Goal: Task Accomplishment & Management: Complete application form

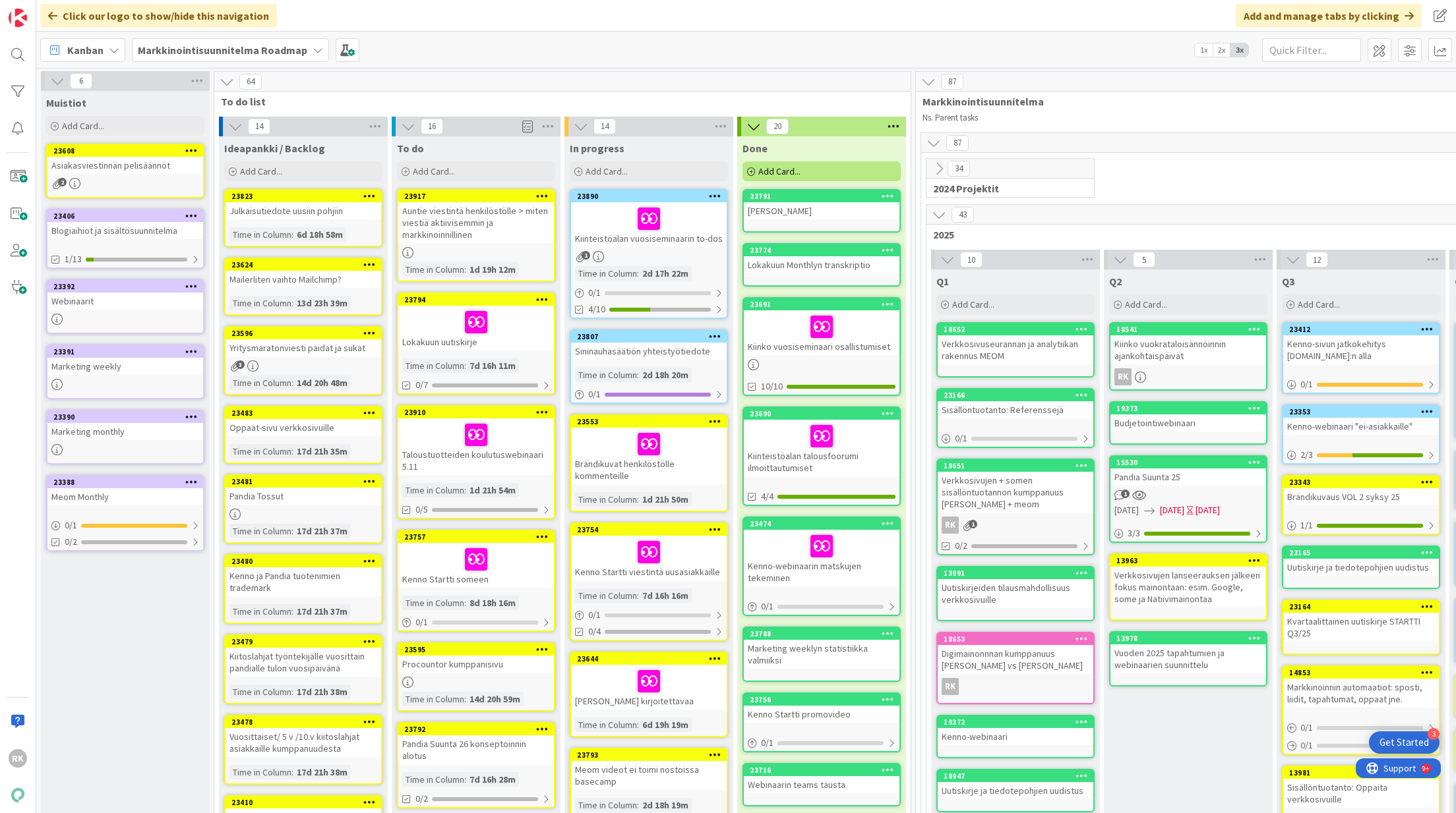
click at [316, 48] on icon at bounding box center [317, 50] width 11 height 10
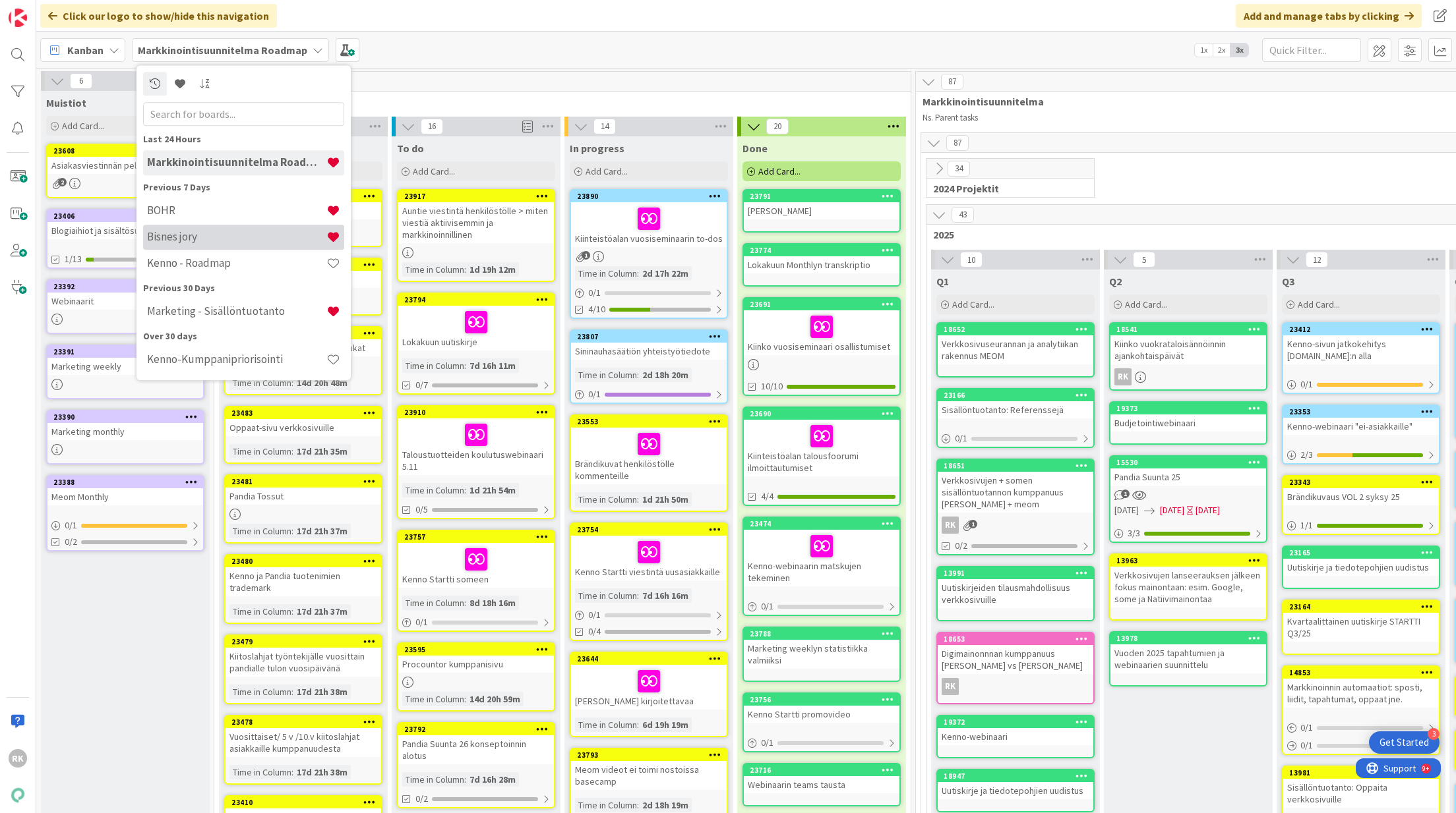
click at [193, 238] on h4 "Bisnes jory" at bounding box center [237, 238] width 179 height 13
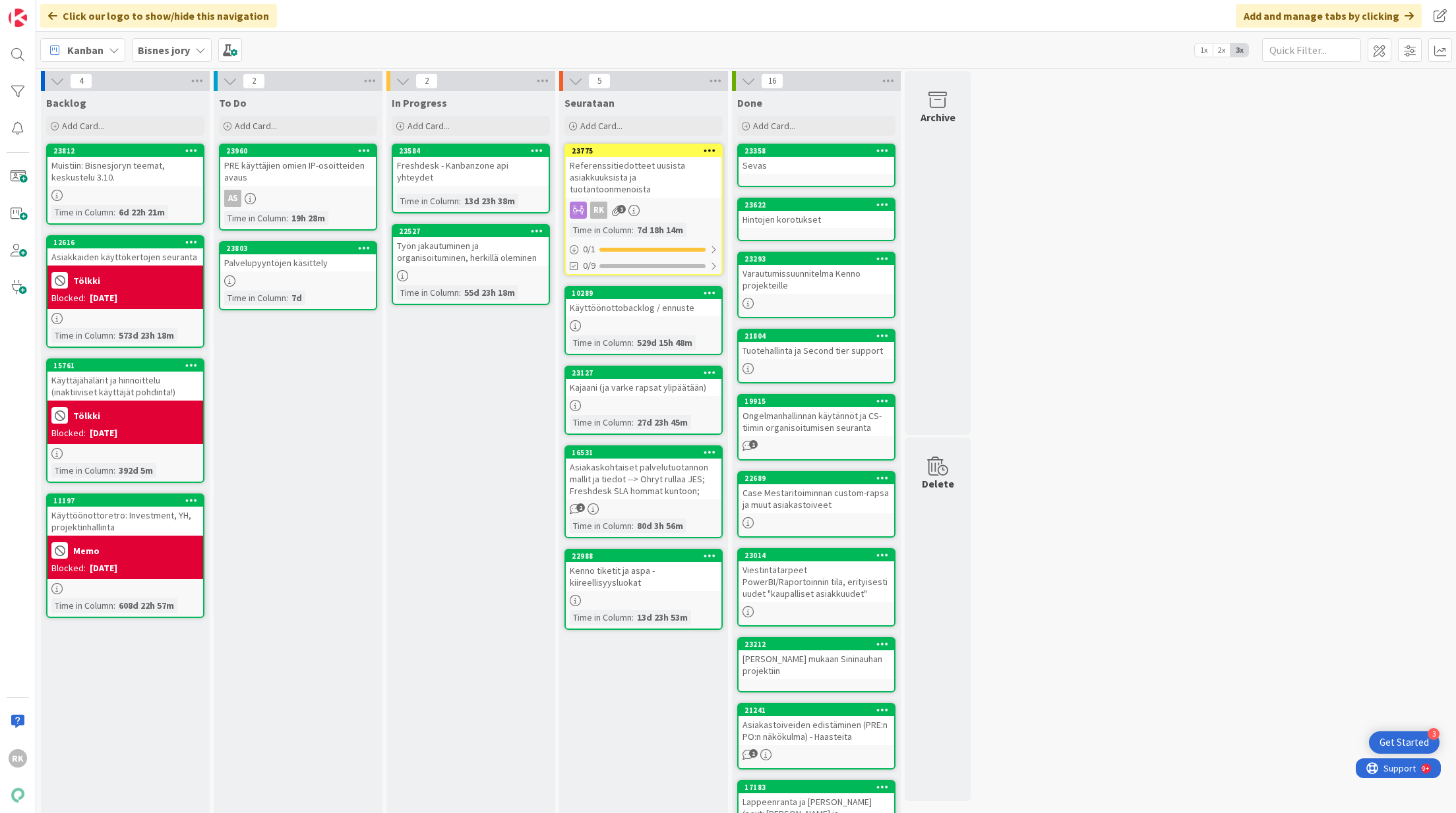
click at [295, 177] on div "PRE käyttäjien omien IP-osoitteiden avaus" at bounding box center [298, 171] width 156 height 29
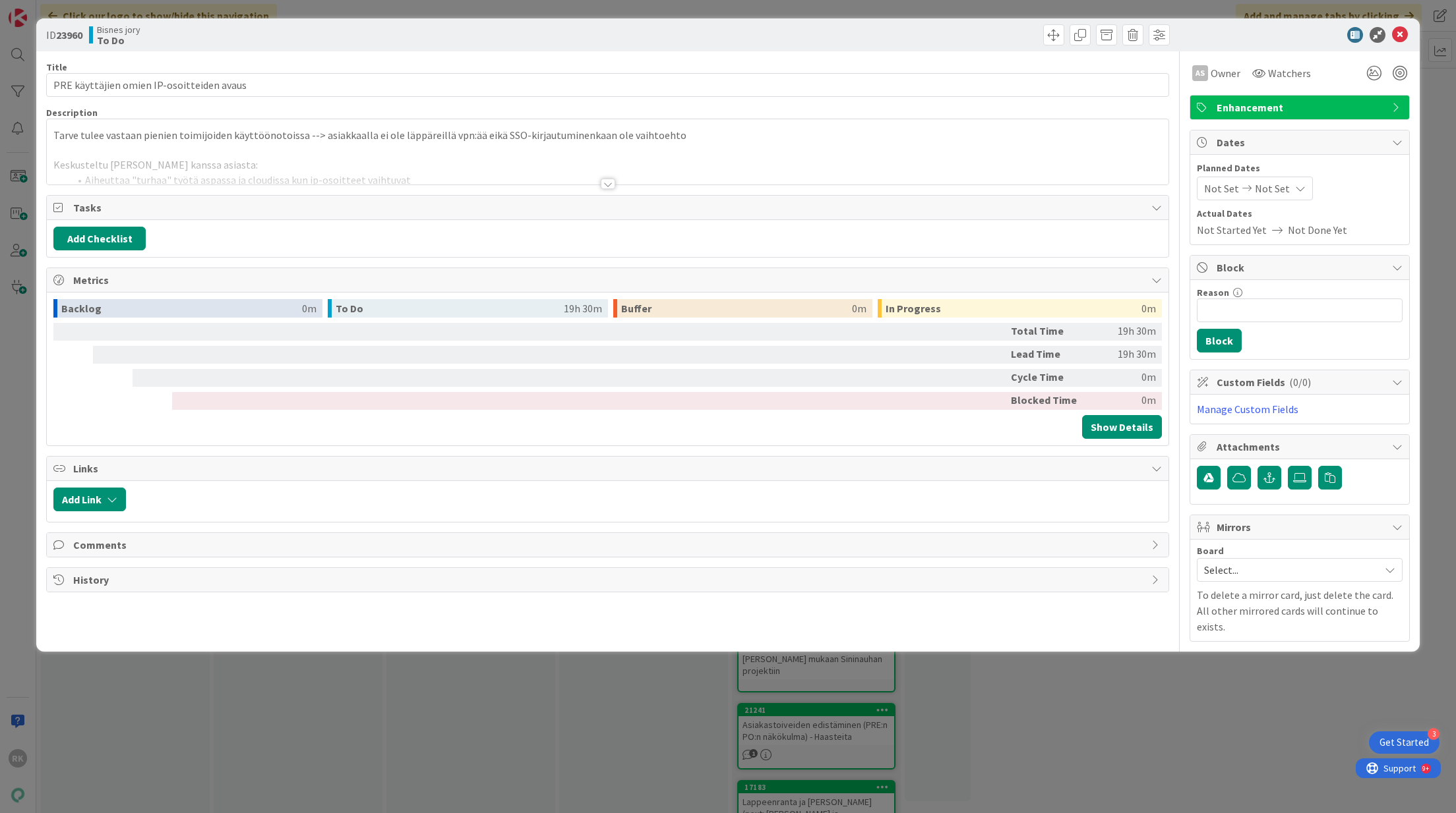
click at [603, 186] on div at bounding box center [607, 183] width 14 height 10
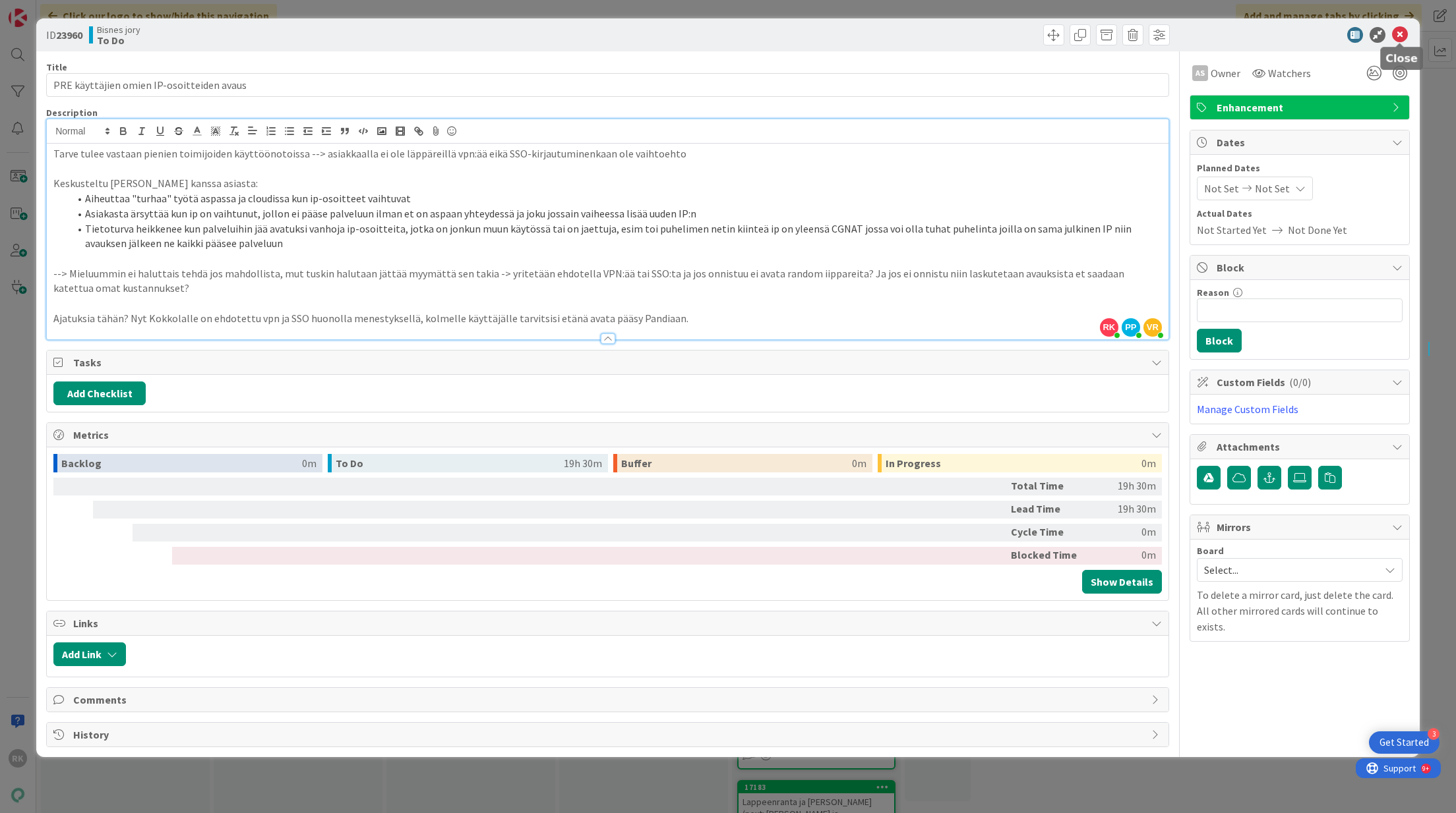
click at [1392, 34] on icon at bounding box center [1400, 34] width 16 height 16
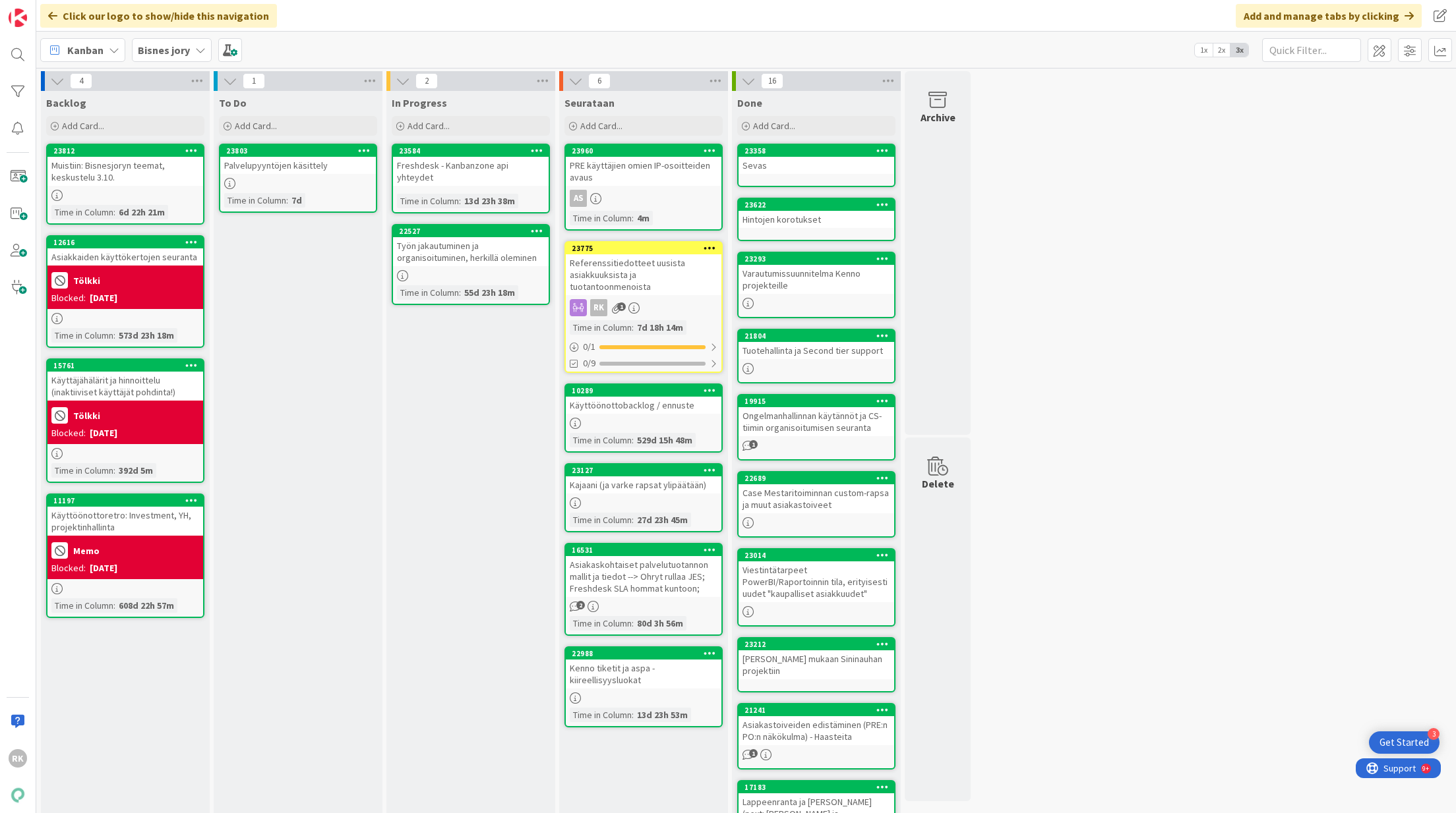
click at [161, 52] on b "Bisnes jory" at bounding box center [163, 51] width 53 height 13
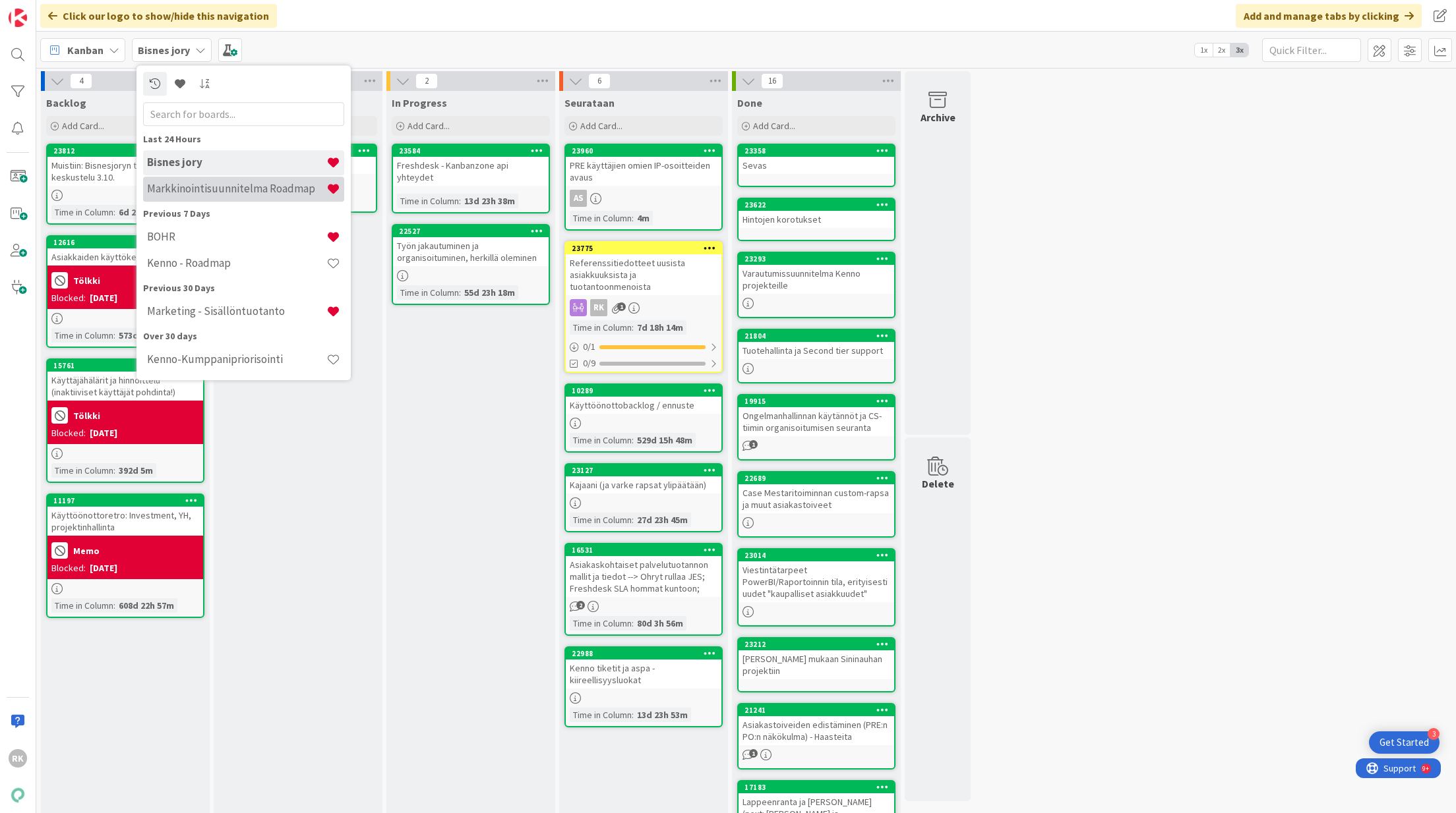
click at [248, 190] on h4 "Markkinointisuunnitelma Roadmap" at bounding box center [237, 189] width 179 height 13
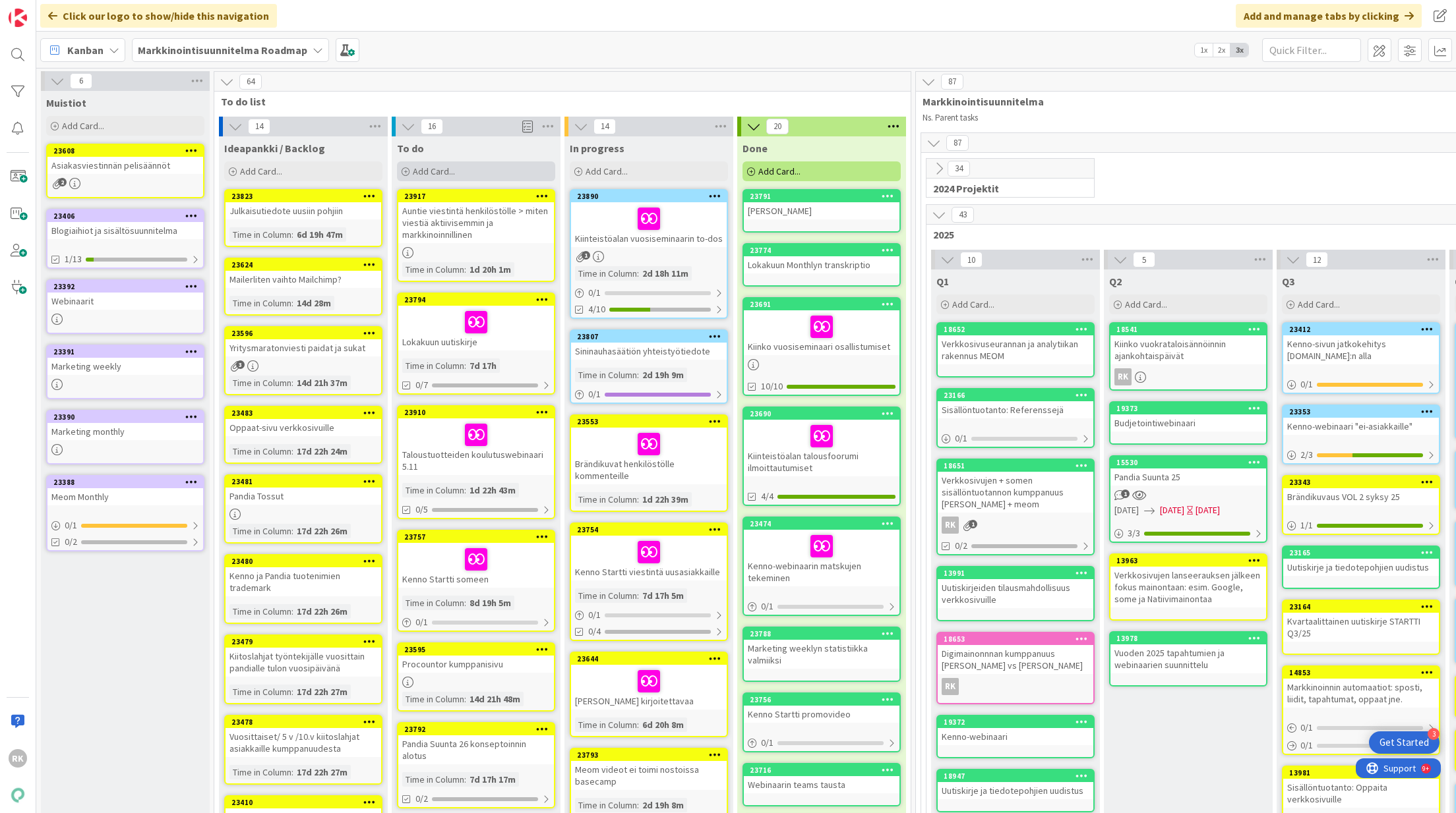
click at [516, 172] on div "Add Card..." at bounding box center [476, 171] width 158 height 20
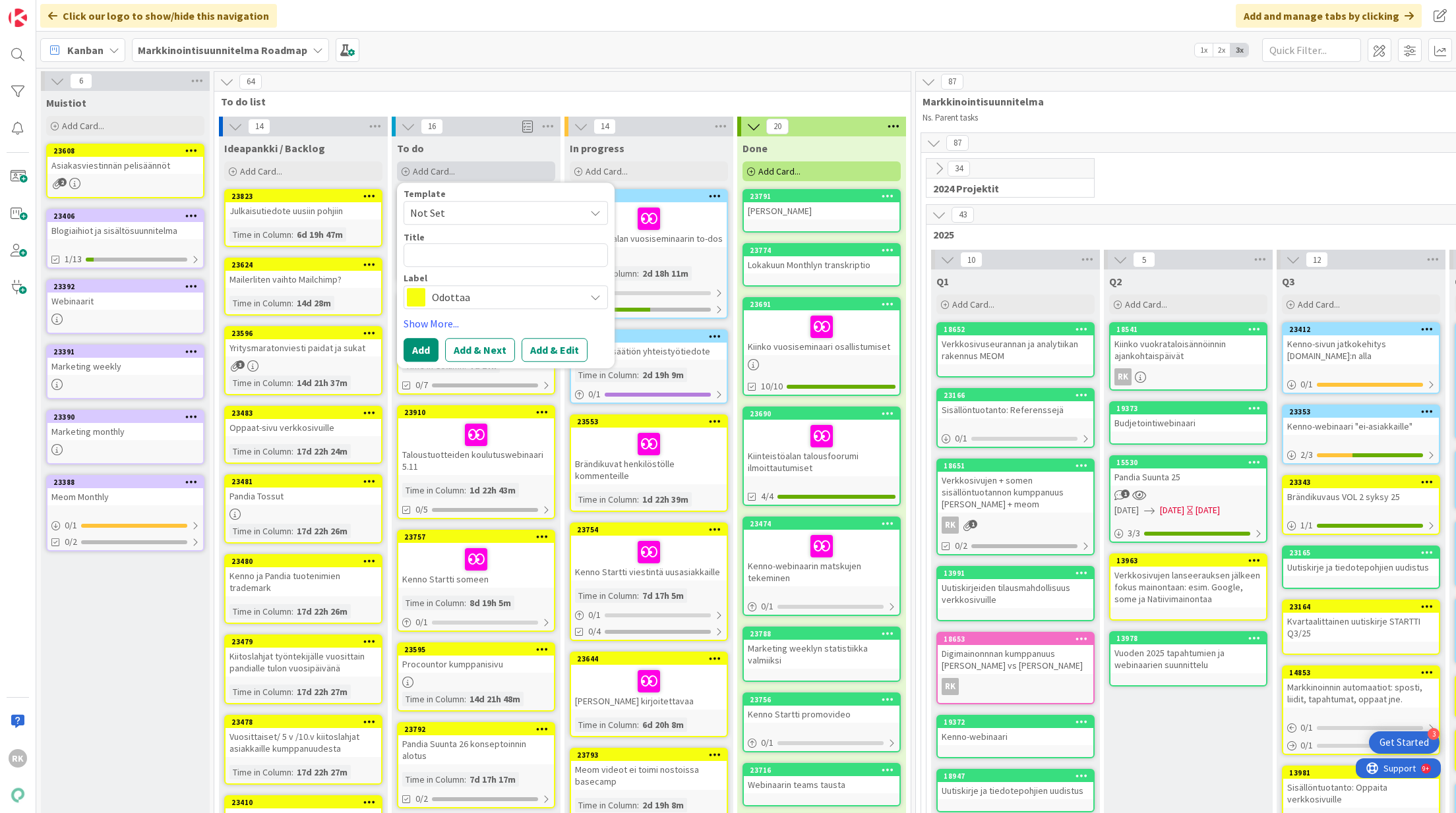
click at [516, 172] on div "Add Card..." at bounding box center [476, 171] width 158 height 20
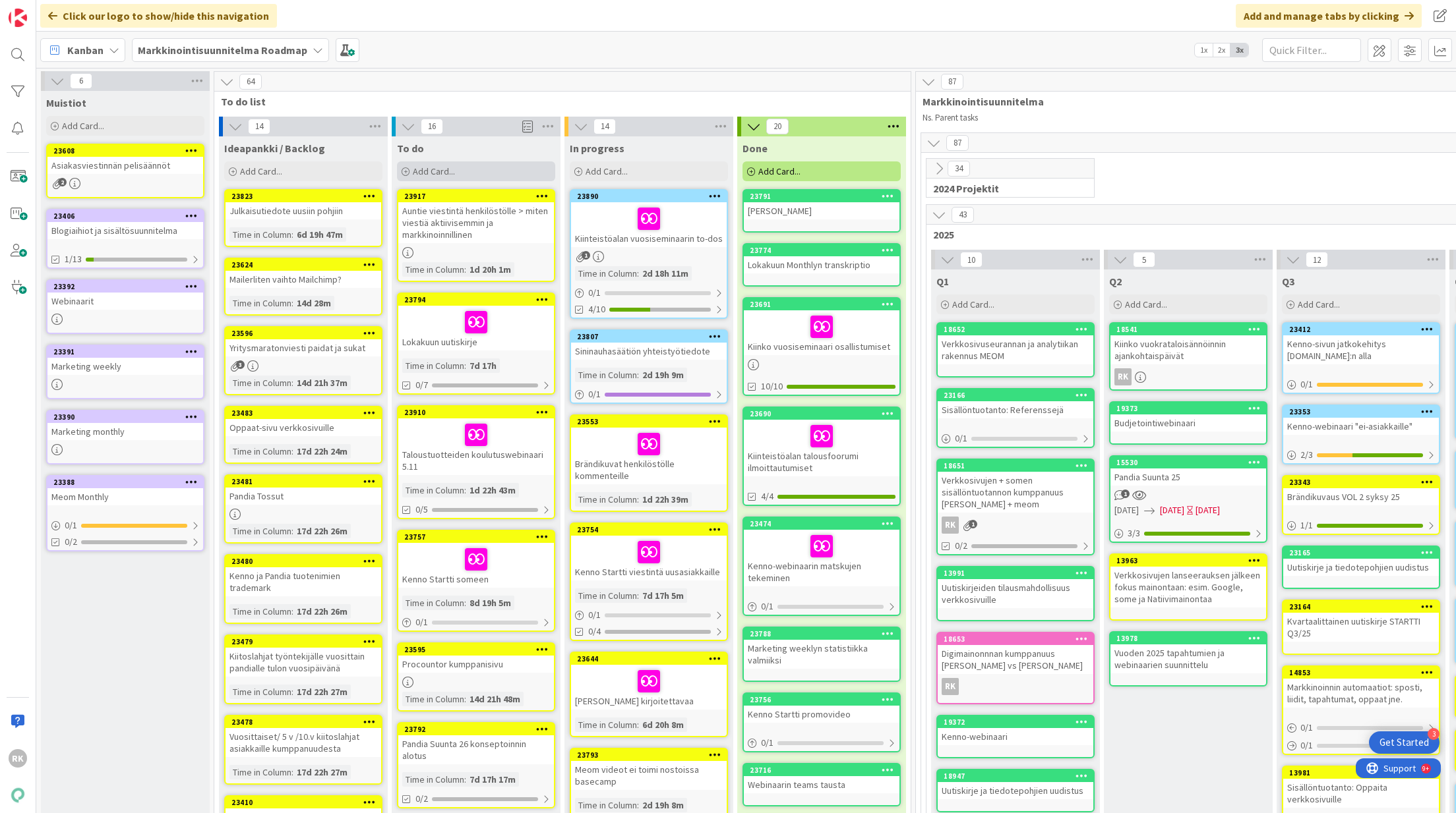
click at [516, 172] on div "Add Card..." at bounding box center [476, 171] width 158 height 20
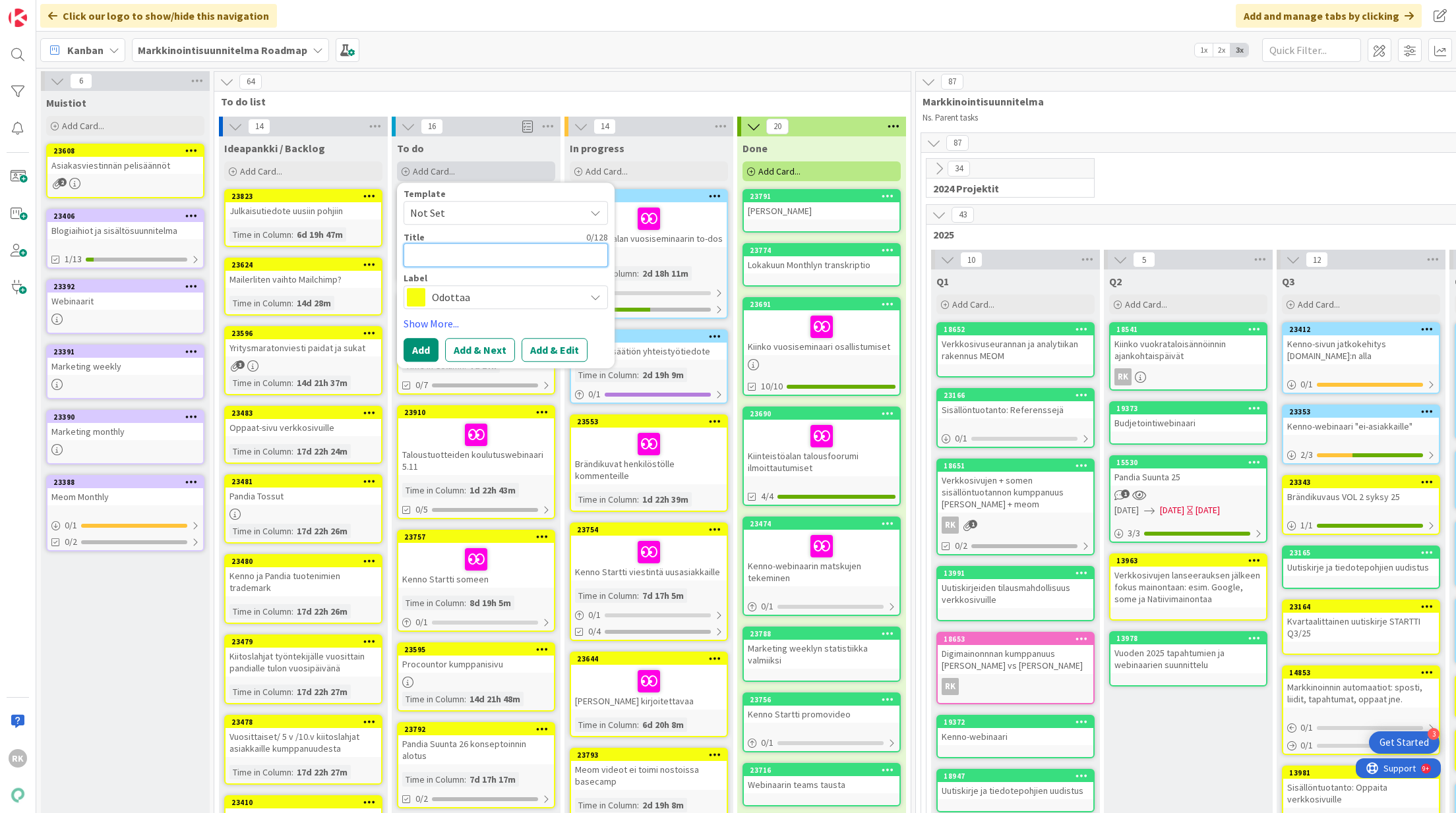
type textarea "x"
type textarea "V"
type textarea "x"
type textarea "Vas"
type textarea "x"
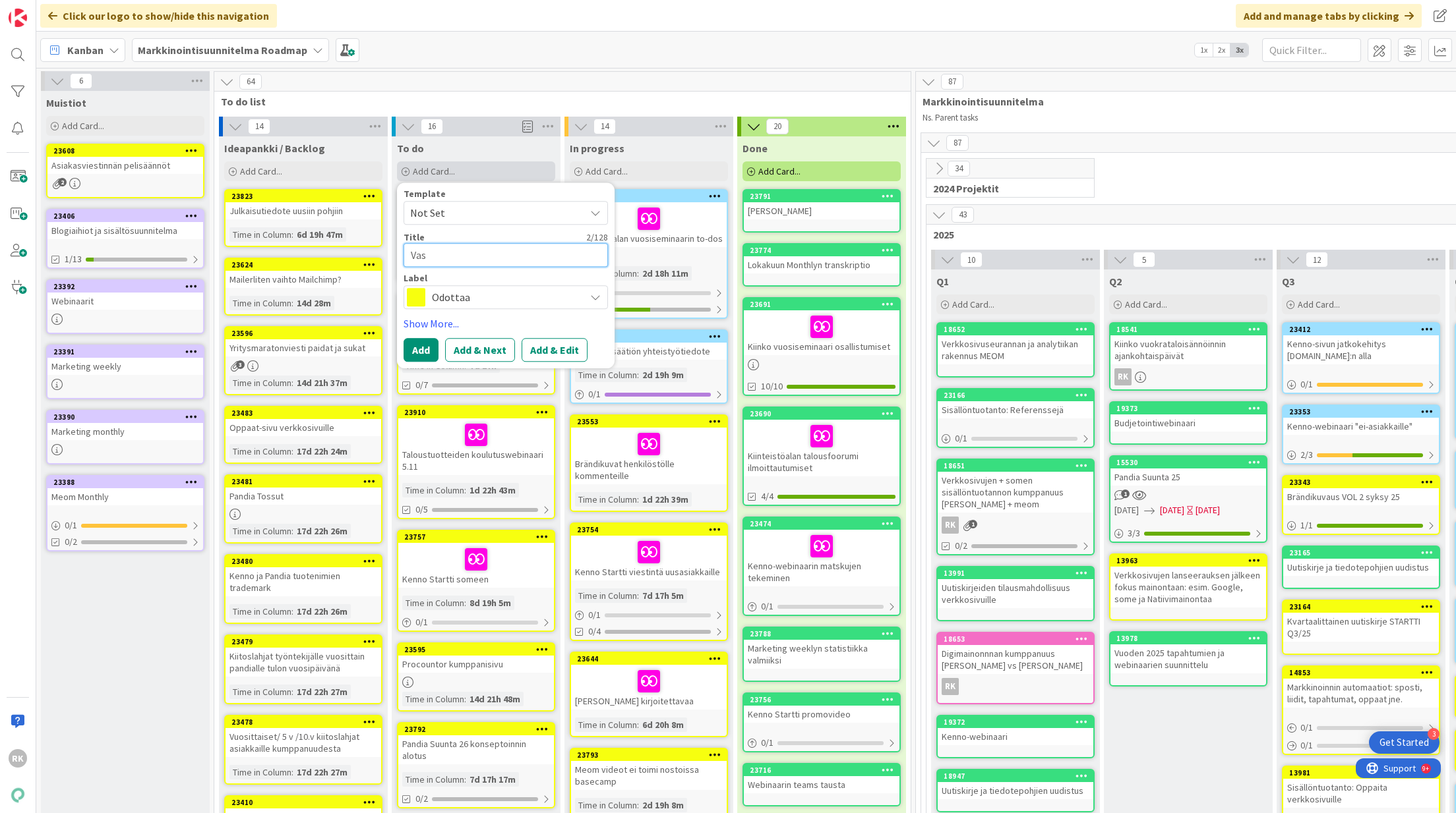
type textarea "Vasw"
type textarea "x"
type textarea "Vast"
type textarea "x"
type textarea "Vasta"
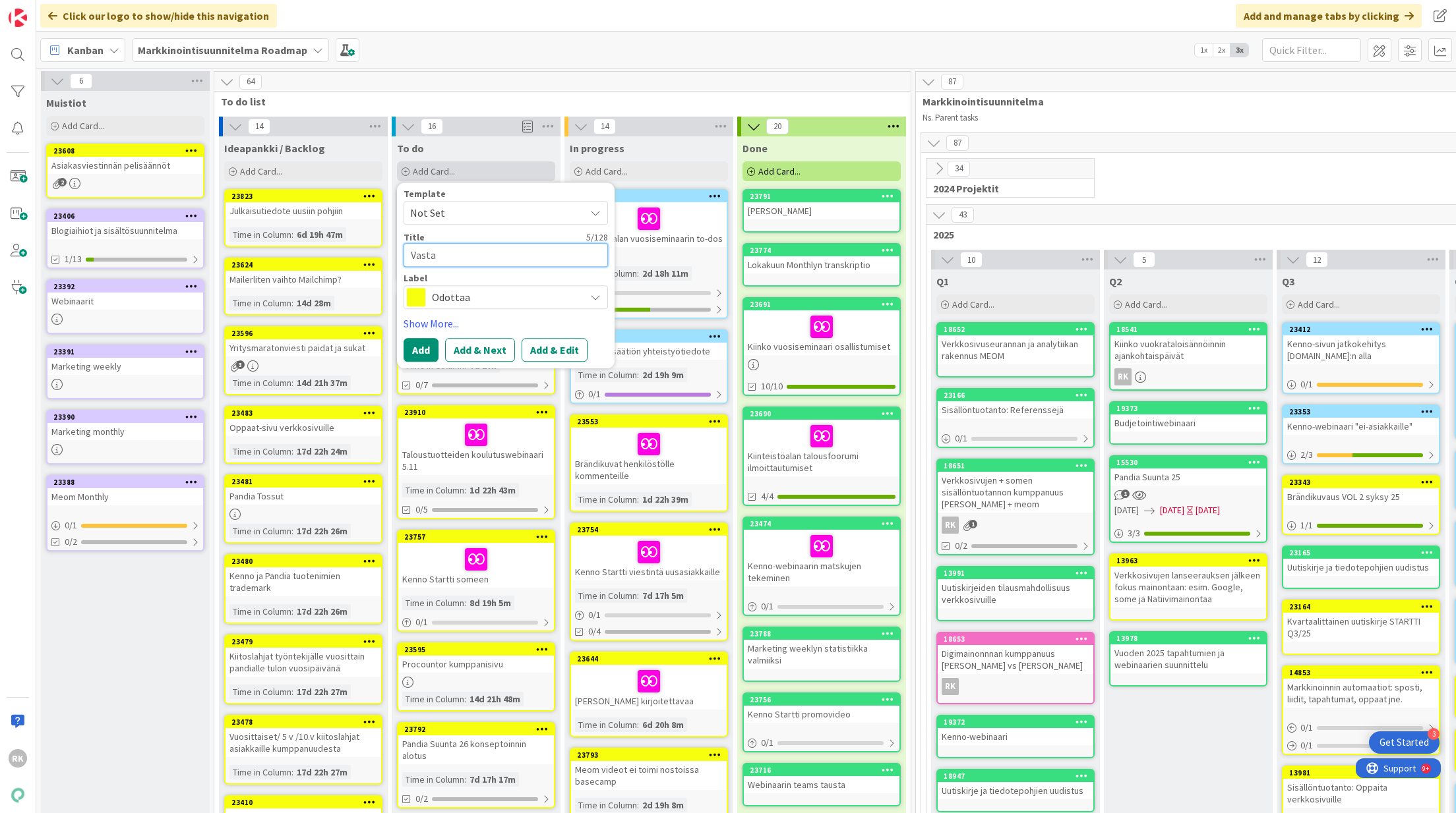
type textarea "x"
type textarea "Vastaa"
type textarea "x"
type textarea "Vastaa"
type textarea "x"
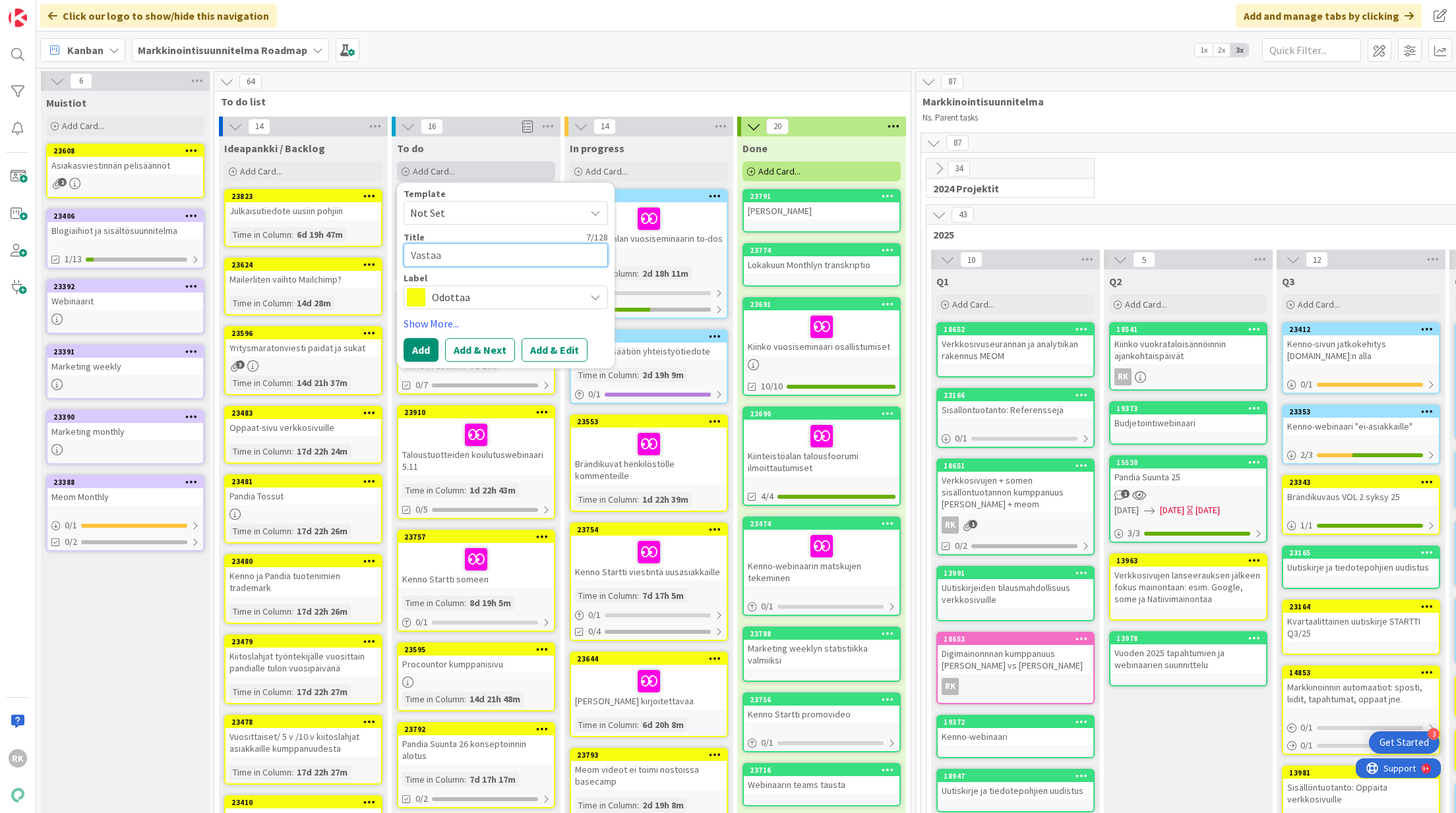
type textarea "Vastaa L"
type textarea "x"
type textarea "[PERSON_NAME]"
type textarea "x"
type textarea "Vastaa Liw"
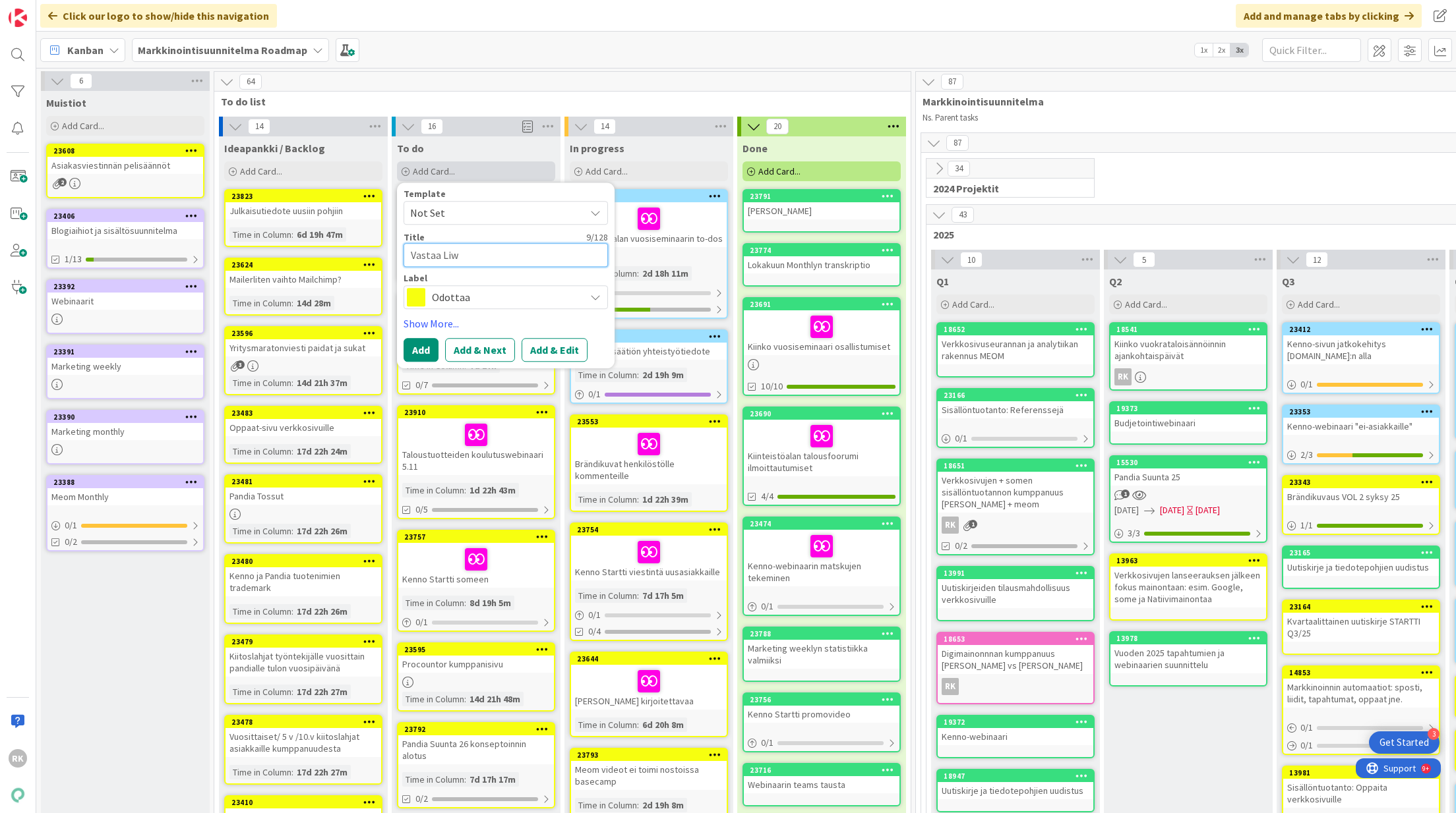
type textarea "x"
type textarea "Vastaa Liwl"
type textarea "x"
type textarea "[PERSON_NAME]"
type textarea "x"
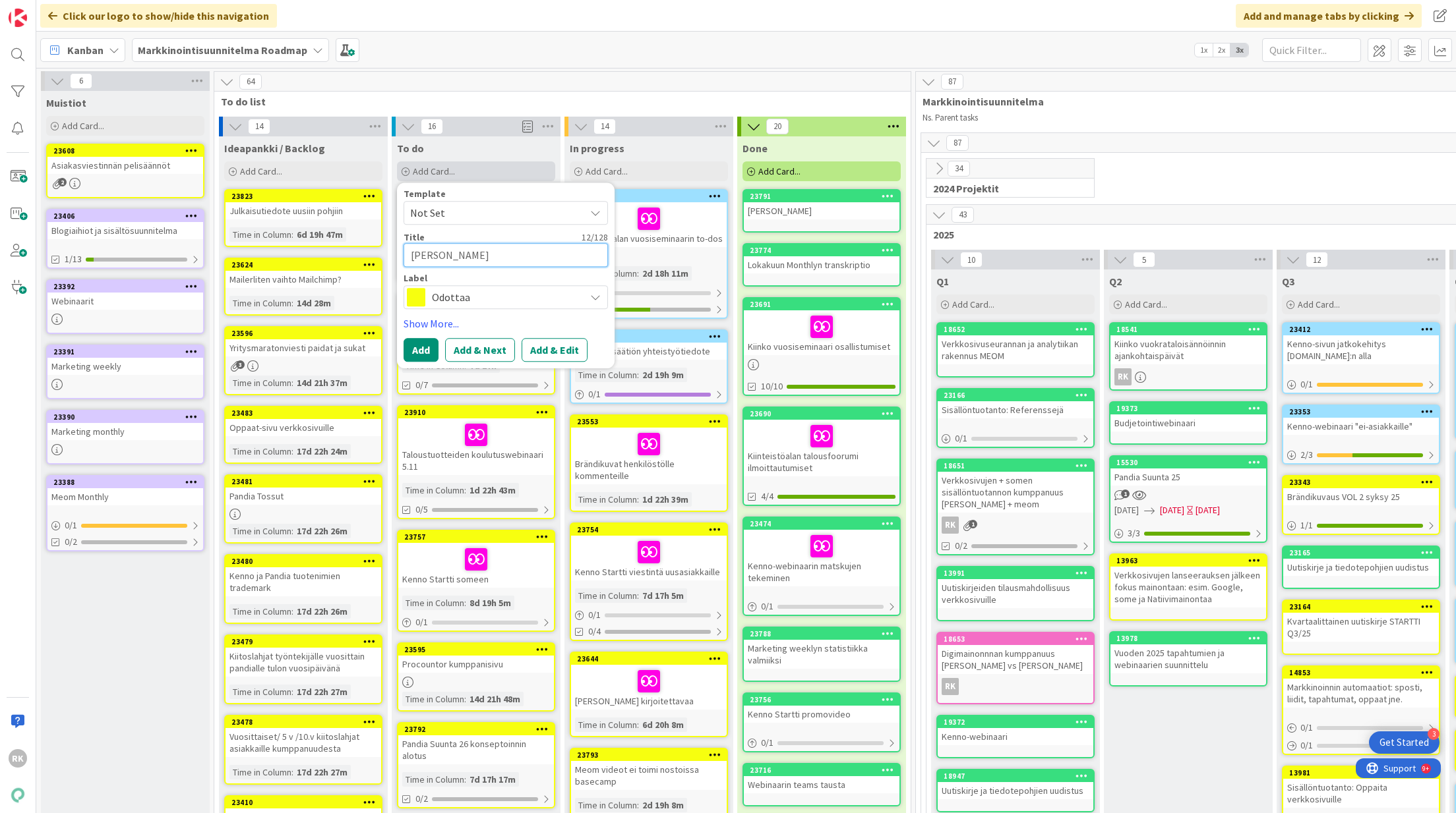
type textarea "[PERSON_NAME]"
type textarea "x"
type textarea "[PERSON_NAME]"
type textarea "x"
type textarea "Vastaa Liwl"
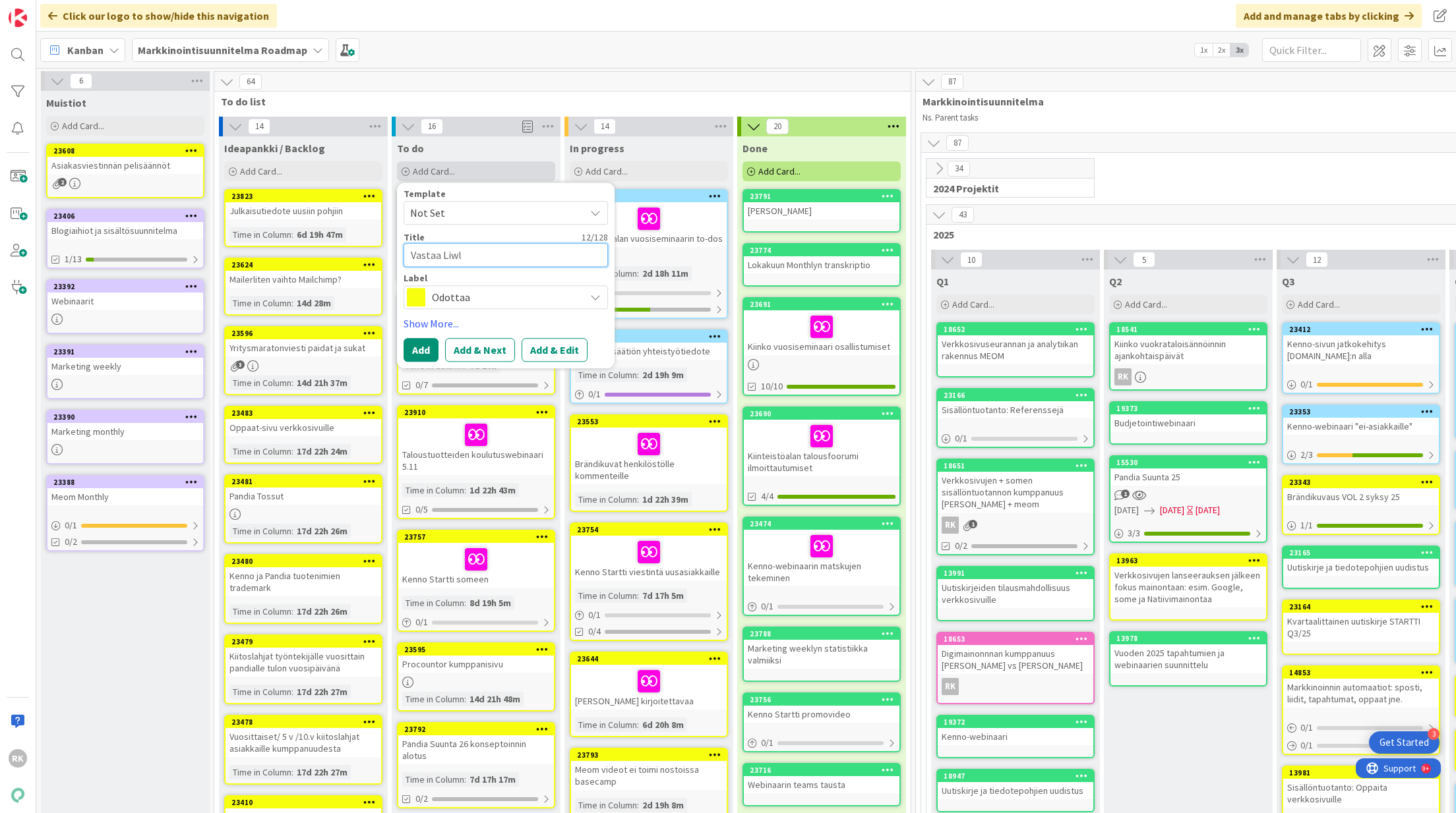
type textarea "x"
type textarea "Vastaa Liw"
type textarea "x"
type textarea "[PERSON_NAME]"
type textarea "x"
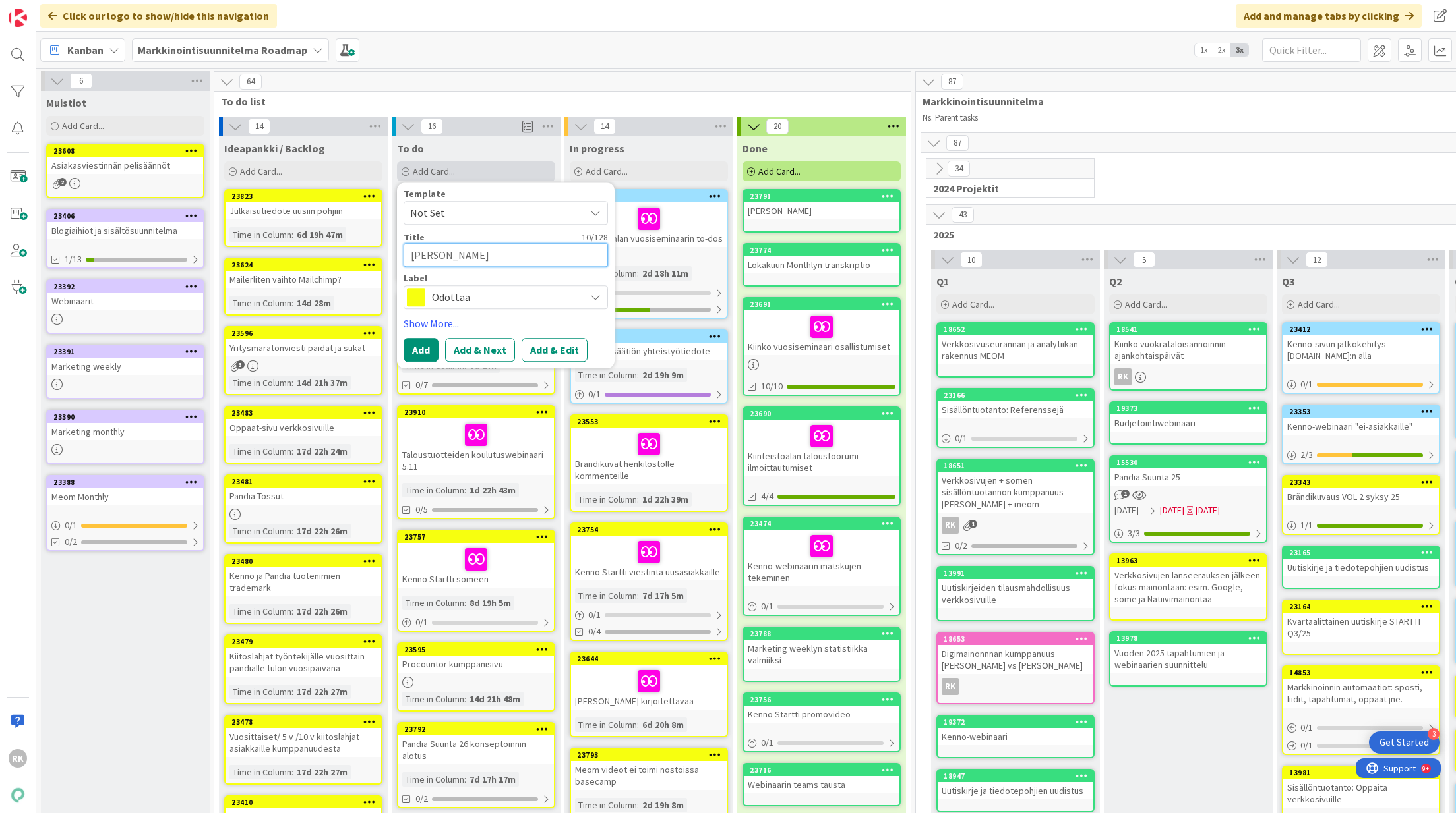
type textarea "Vastaa L"
type textarea "x"
type textarea "Vastaa"
type textarea "x"
type textarea "Vastaa s"
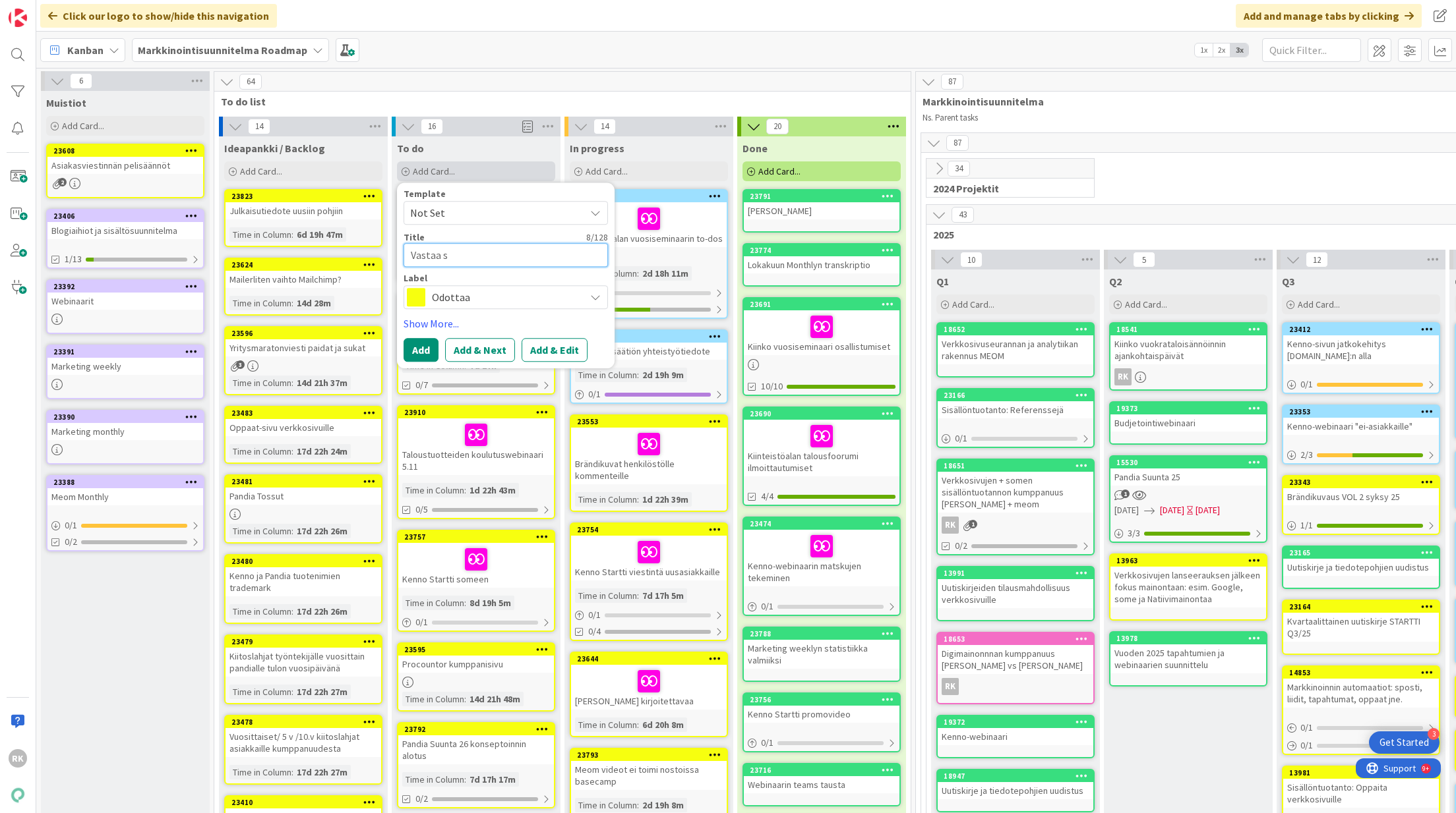
type textarea "x"
type textarea "Vastaa sp"
type textarea "x"
type textarea "Vastaa spo"
type textarea "x"
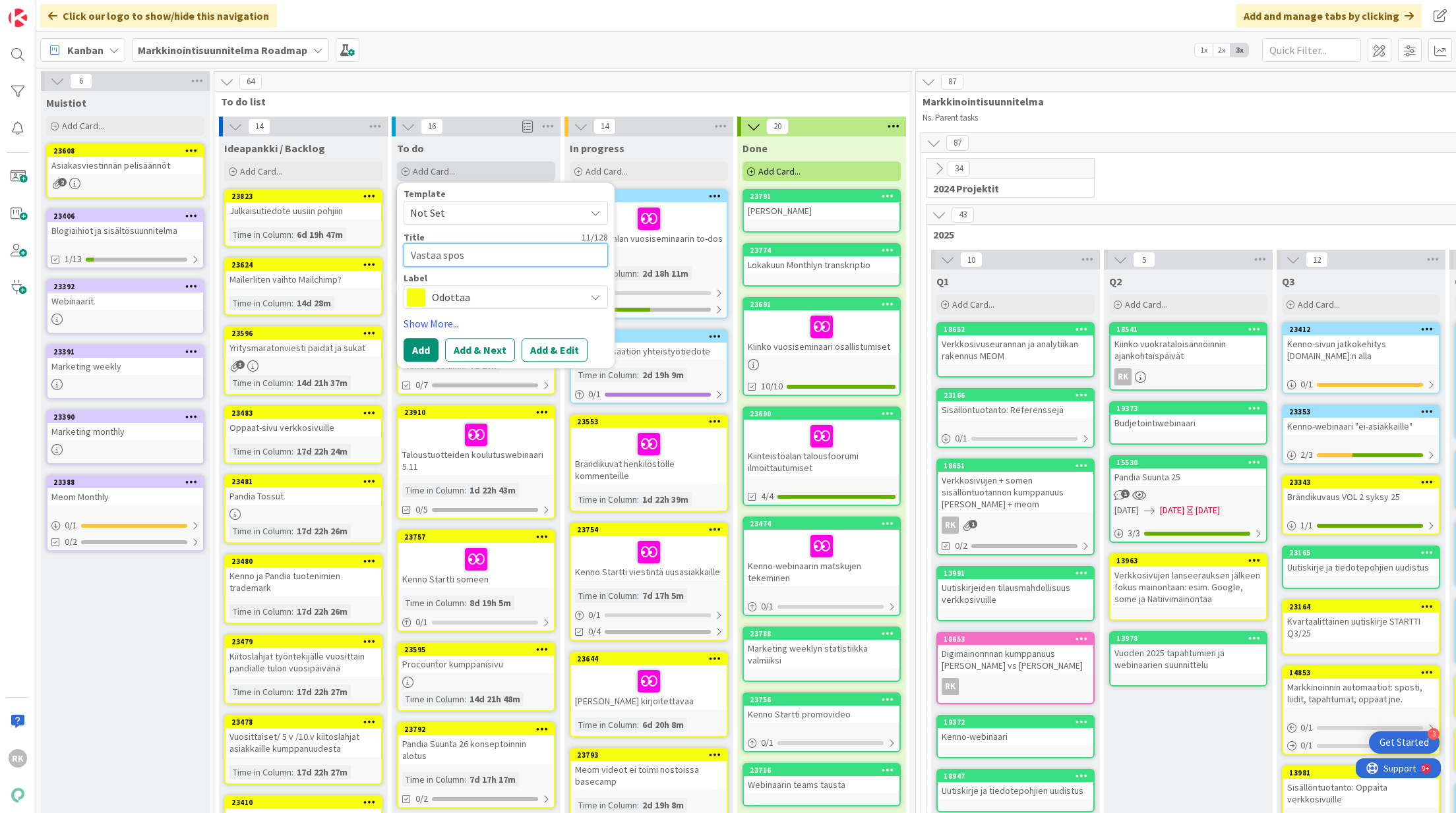
type textarea "Vastaa spost"
type textarea "x"
type textarea "Vastaa spostg"
type textarea "x"
type textarea "Vastaa spostge"
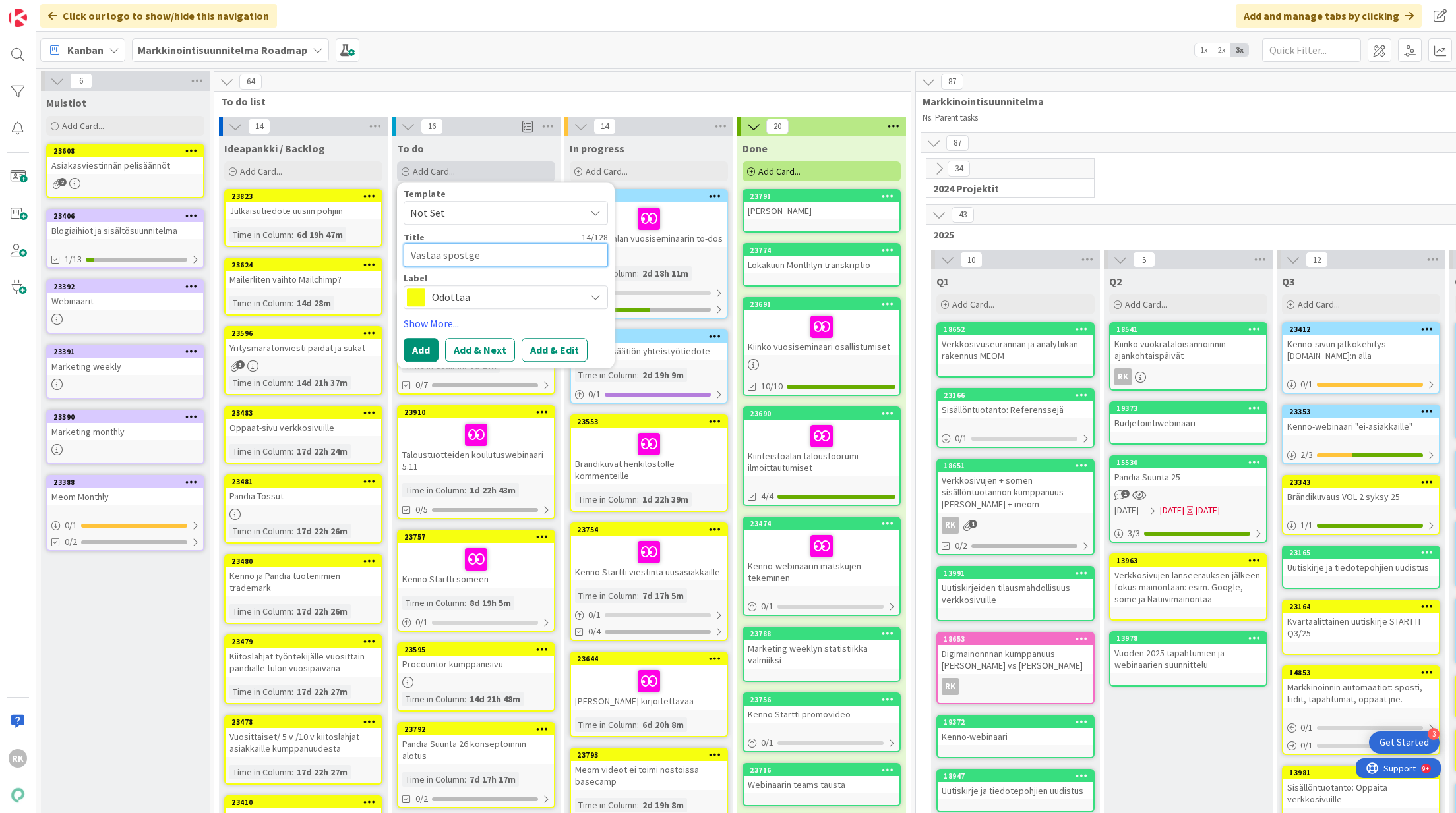
type textarea "x"
type textarea "Vastaa spostgei"
type textarea "x"
type textarea "Vastaa spostge"
type textarea "x"
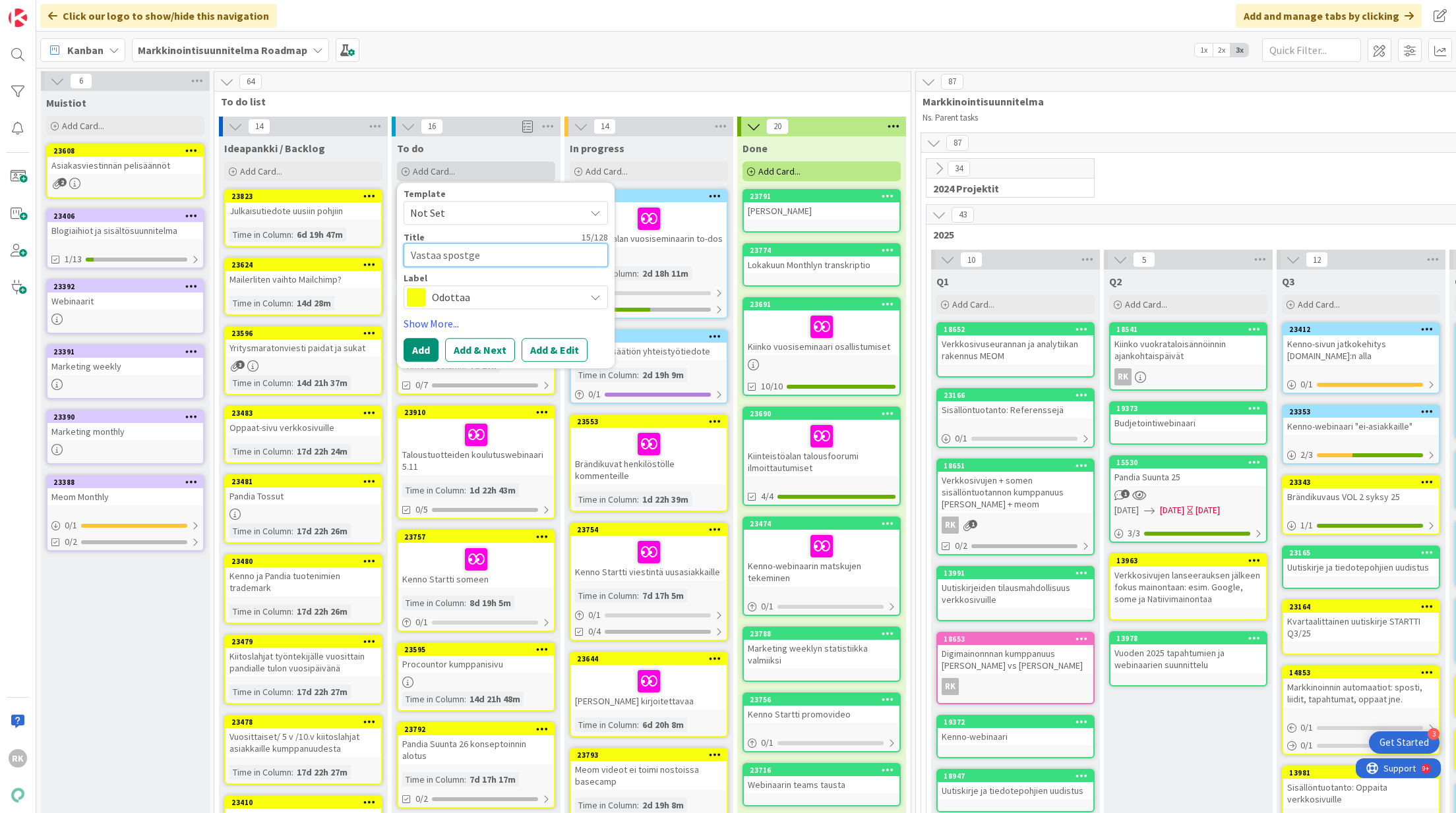
type textarea "Vastaa spostg"
type textarea "x"
type textarea "Vastaa spost"
type textarea "x"
type textarea "Vastaa sposte"
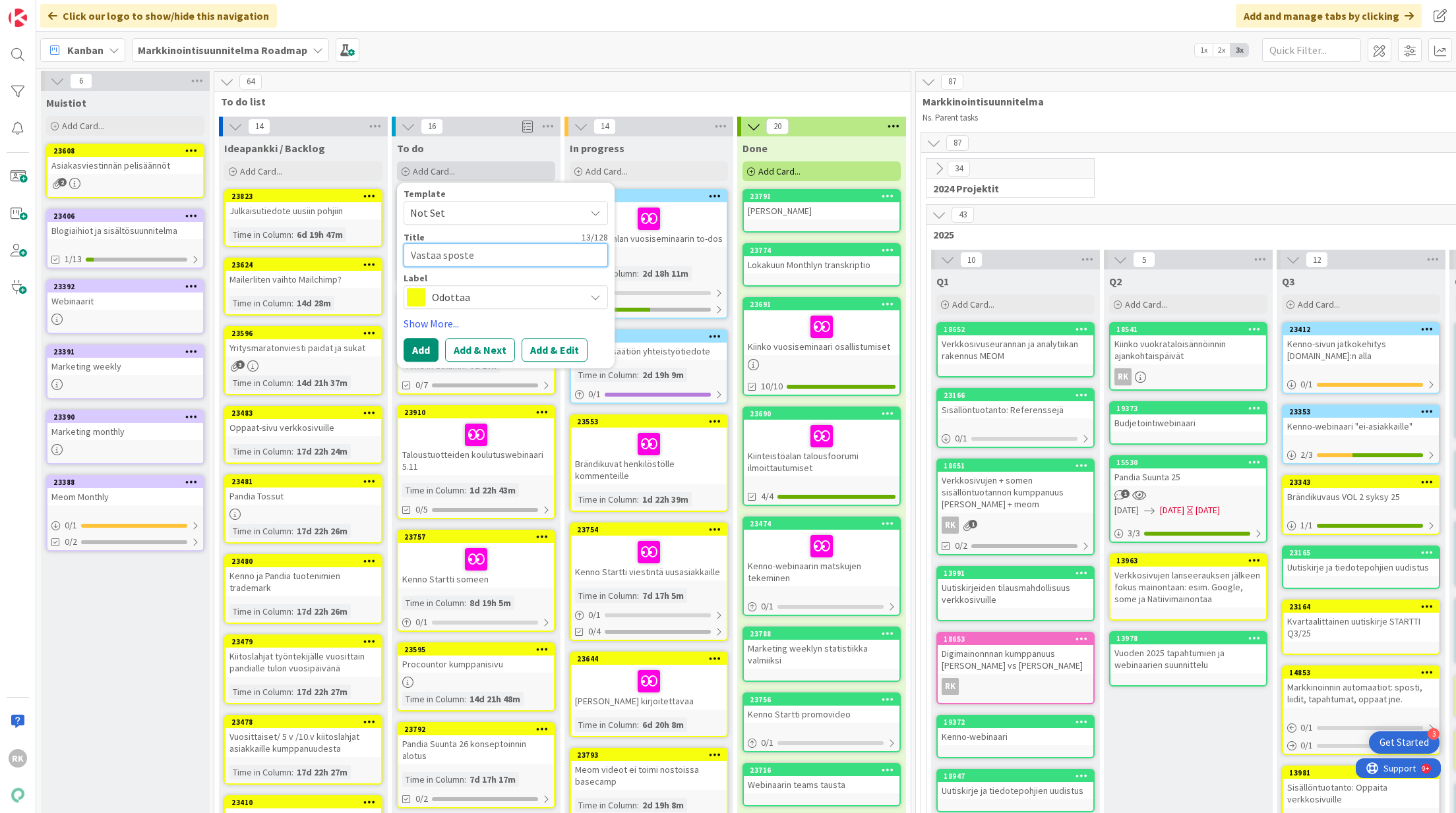
type textarea "x"
type textarea "Vastaa sposteh"
type textarea "x"
type textarea "Vastaa spostehi"
type textarea "x"
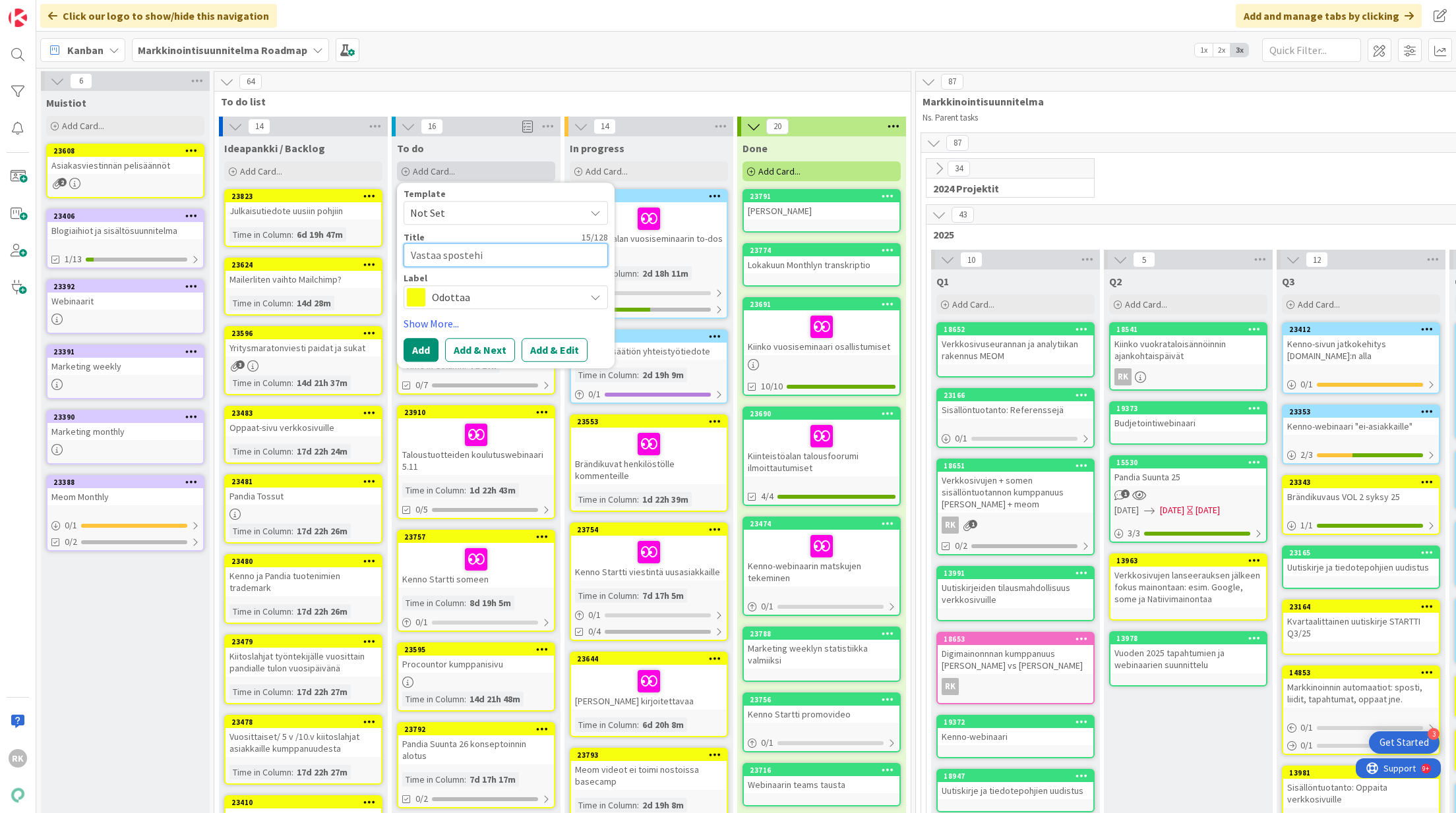
type textarea "Vastaa spostehin"
type textarea "x"
type textarea "Vastaa spostehin:"
type textarea "x"
type textarea "Vastaa spostehin:"
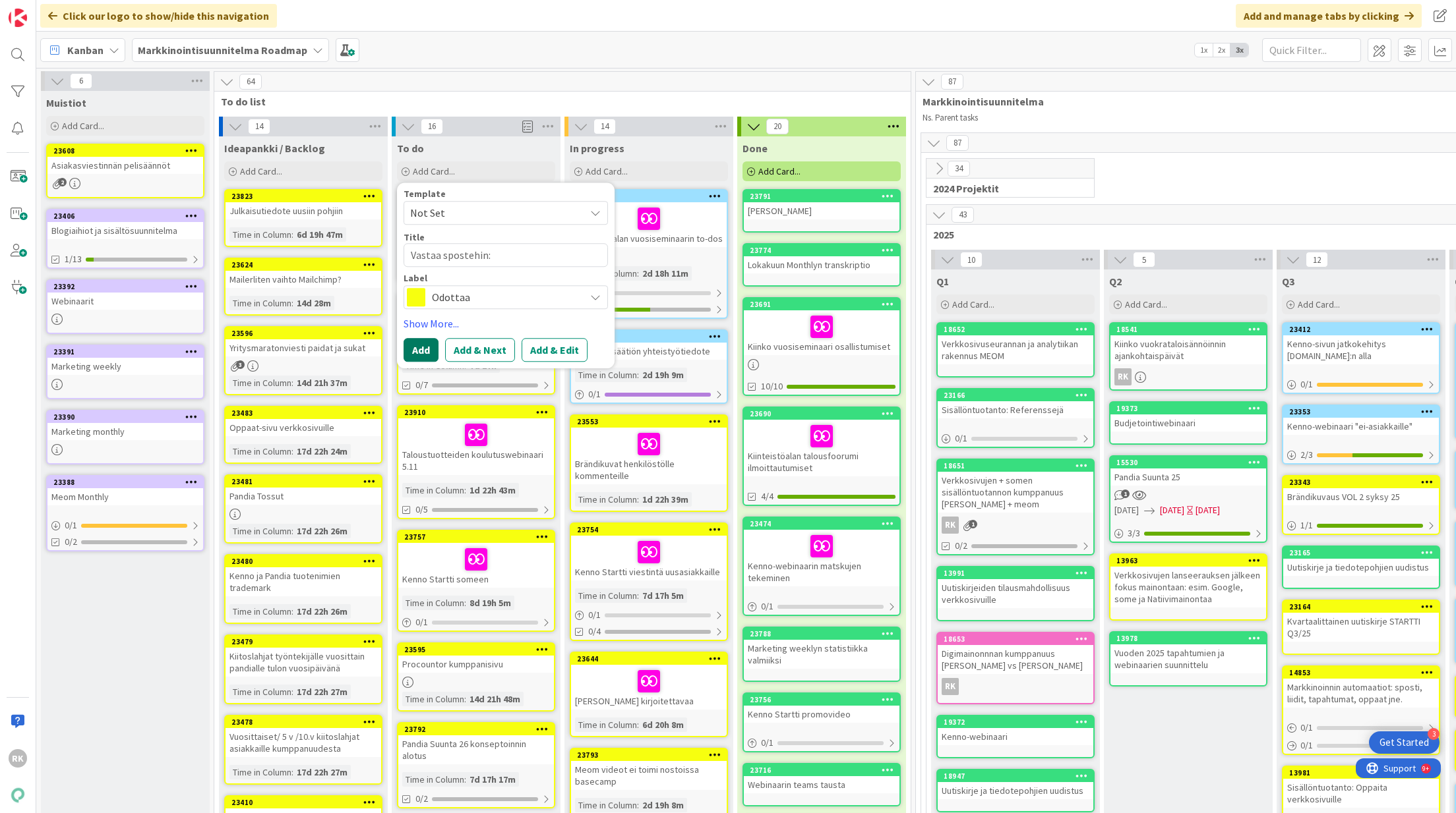
click at [425, 356] on button "Add" at bounding box center [421, 349] width 35 height 24
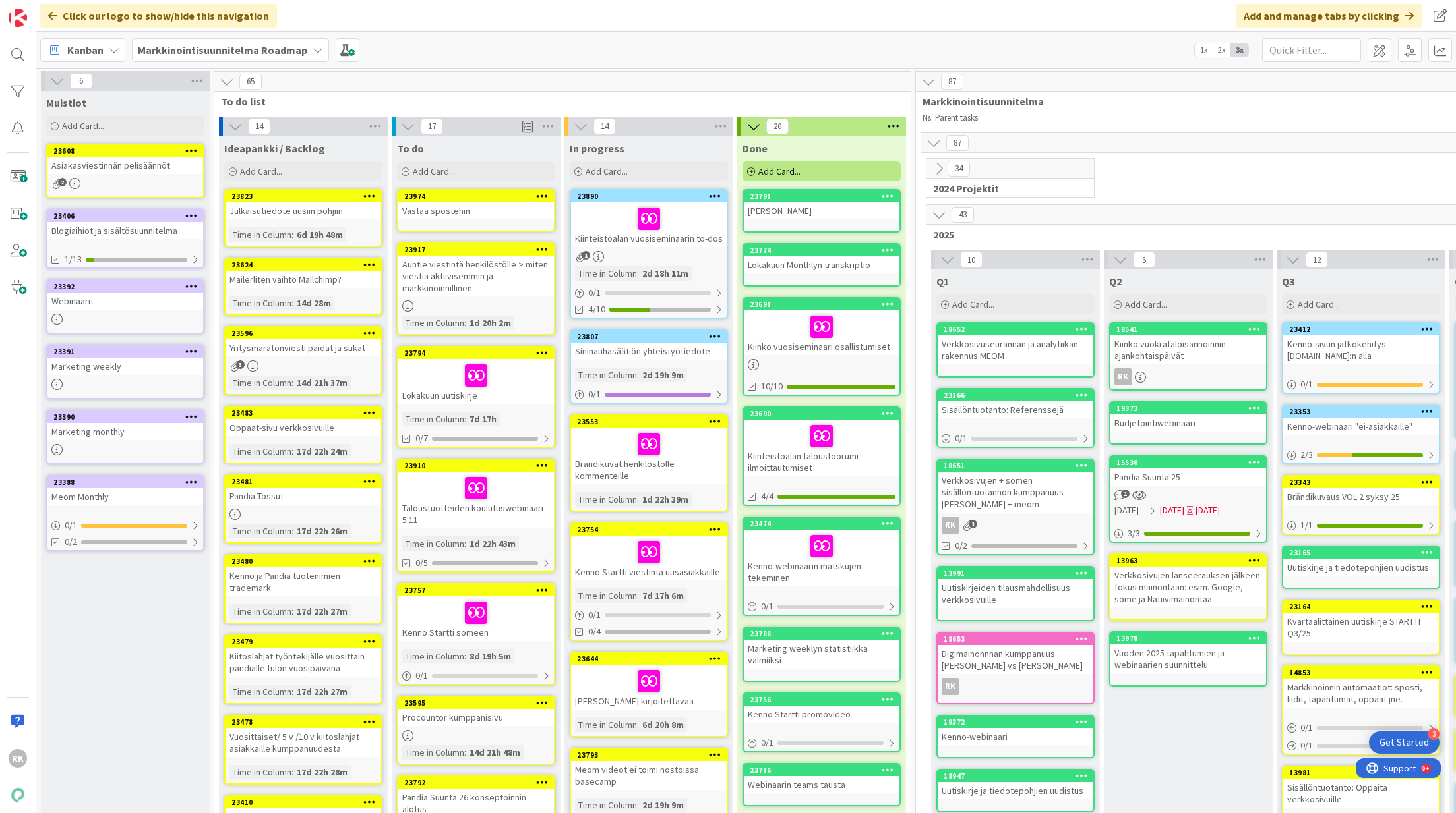
click at [464, 205] on div "Vastaa spostehin:" at bounding box center [475, 211] width 156 height 17
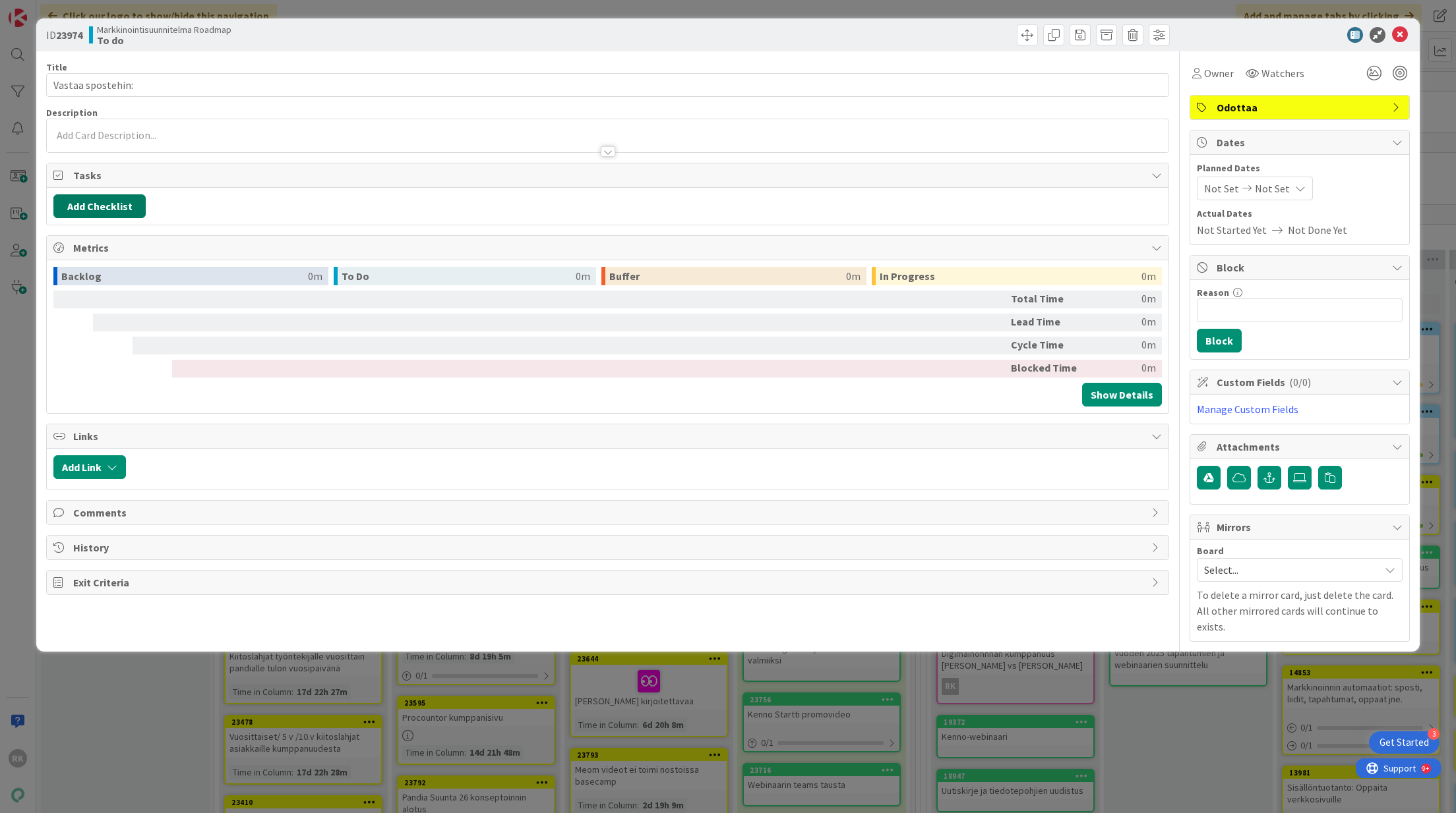
click at [80, 216] on button "Add Checklist" at bounding box center [99, 206] width 93 height 24
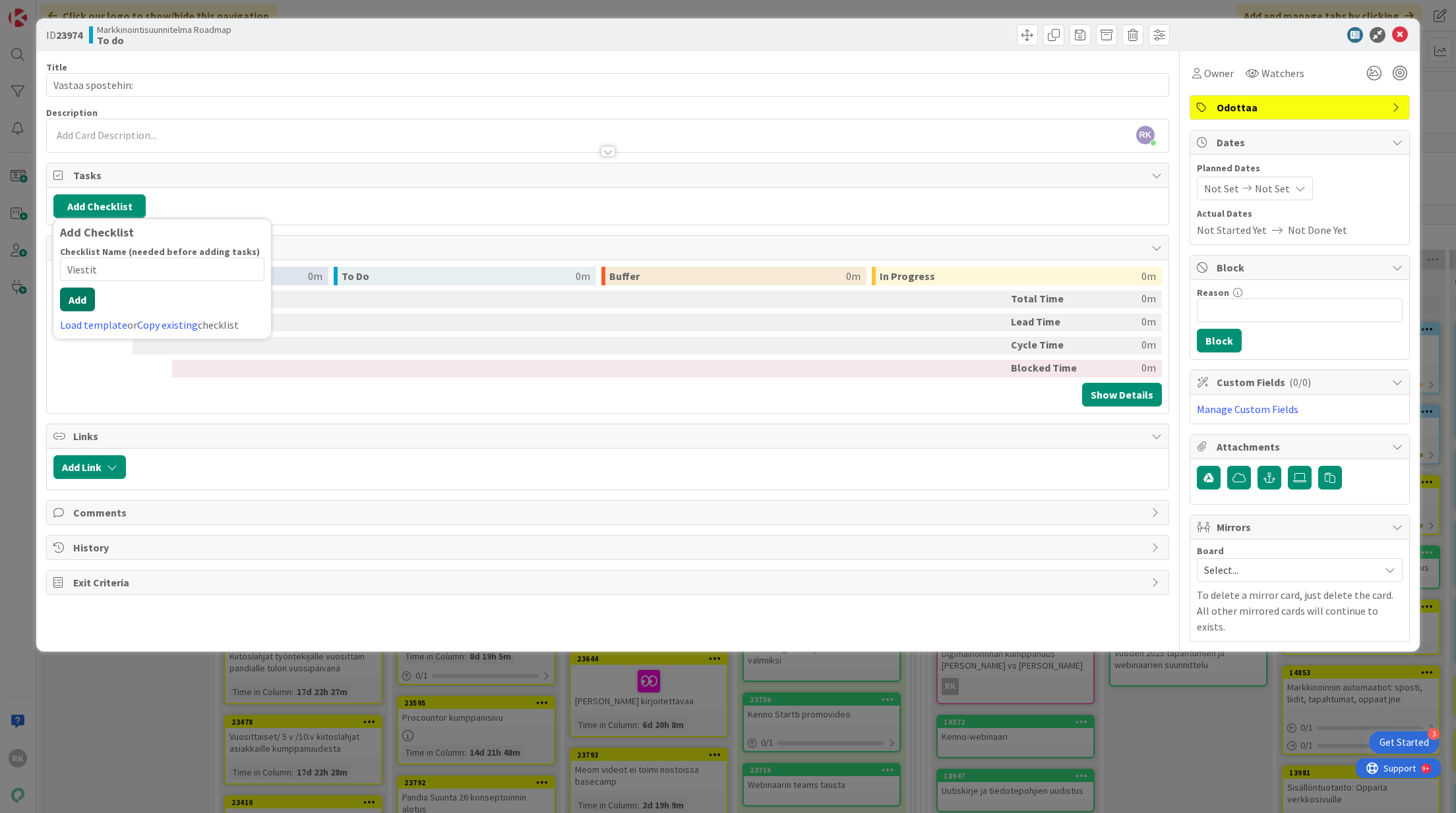
type input "Viestit"
click at [78, 305] on button "Add" at bounding box center [77, 300] width 35 height 24
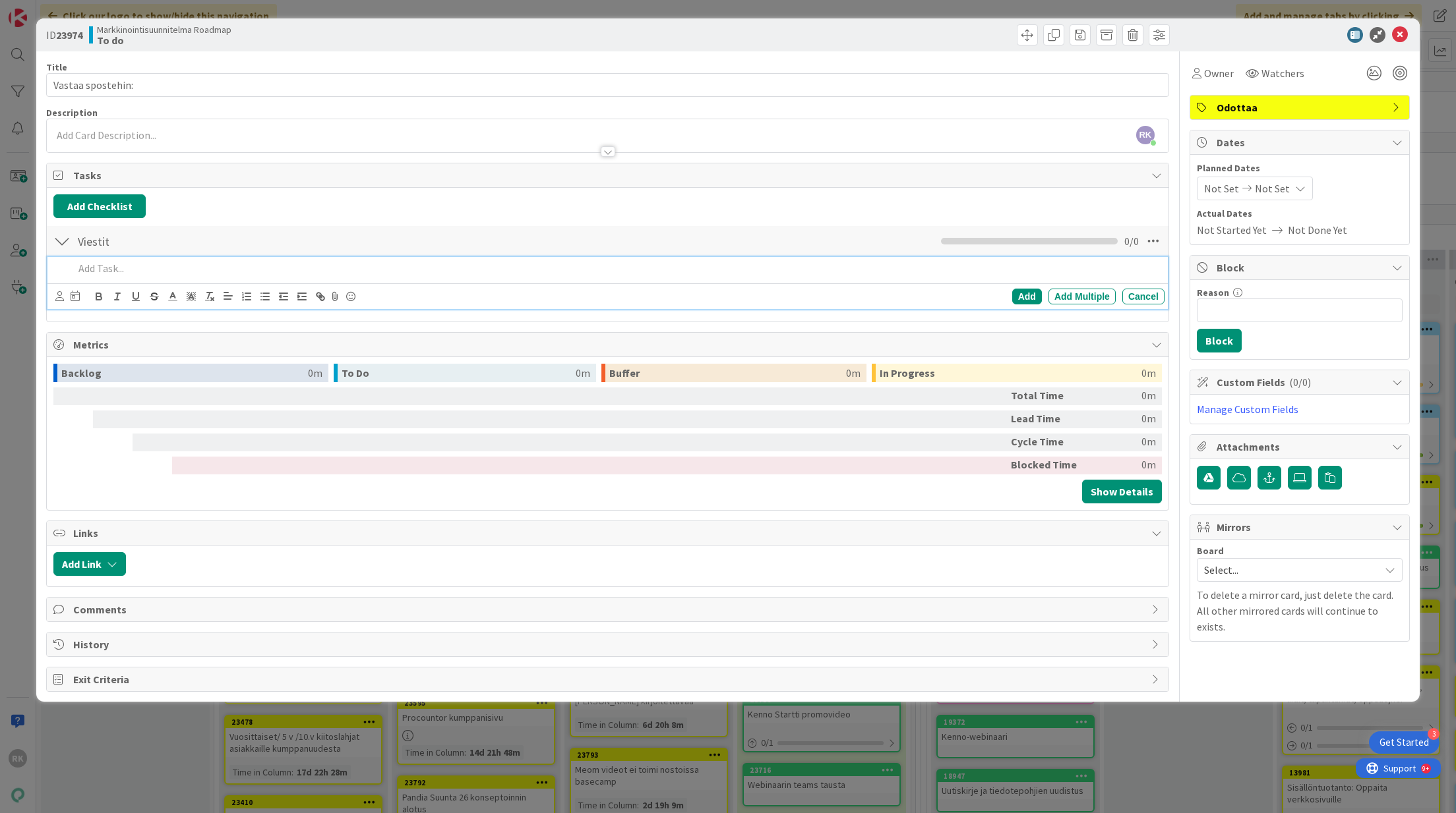
click at [99, 263] on p at bounding box center [616, 269] width 1086 height 15
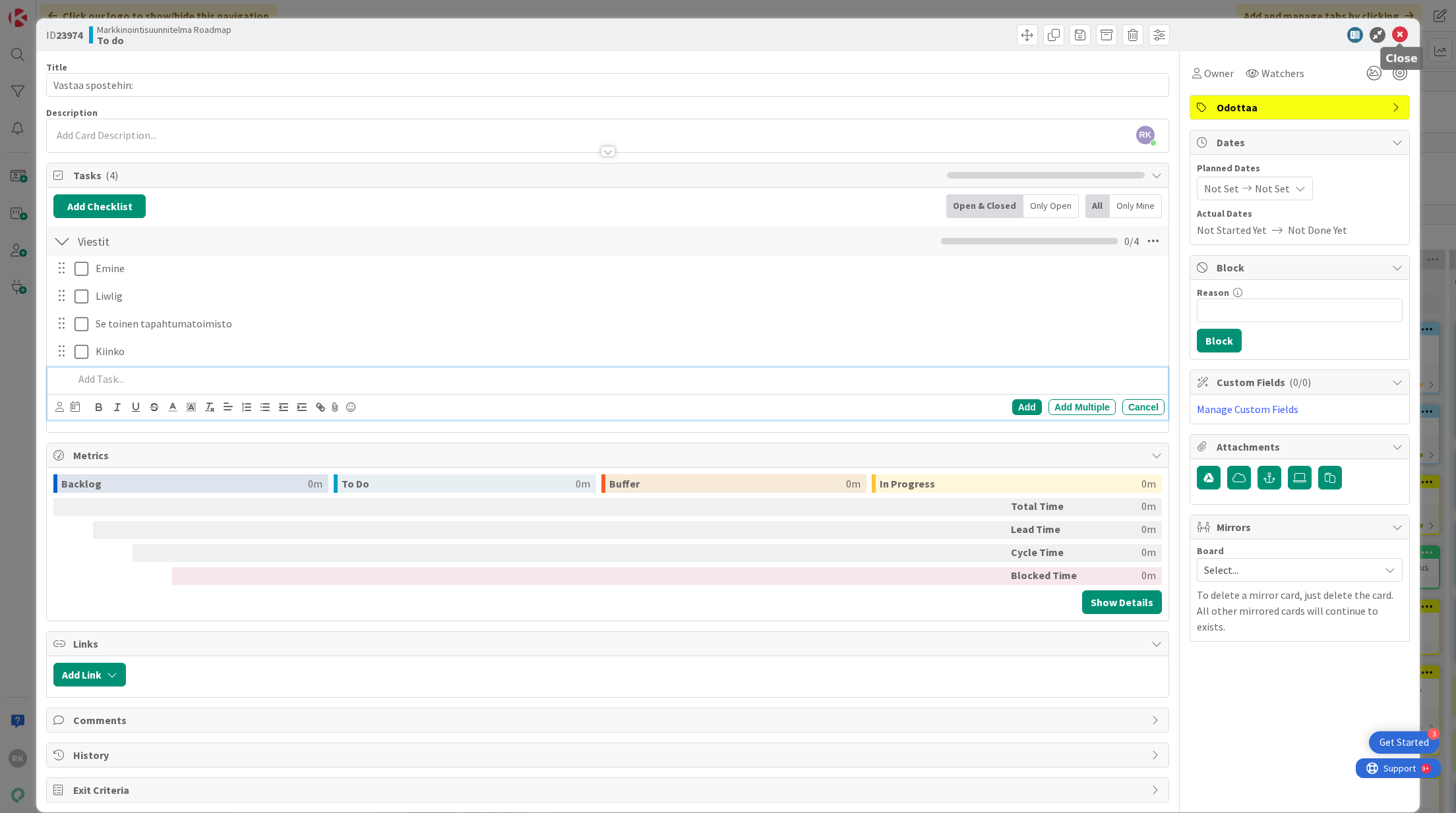
click at [1399, 39] on icon at bounding box center [1400, 34] width 16 height 16
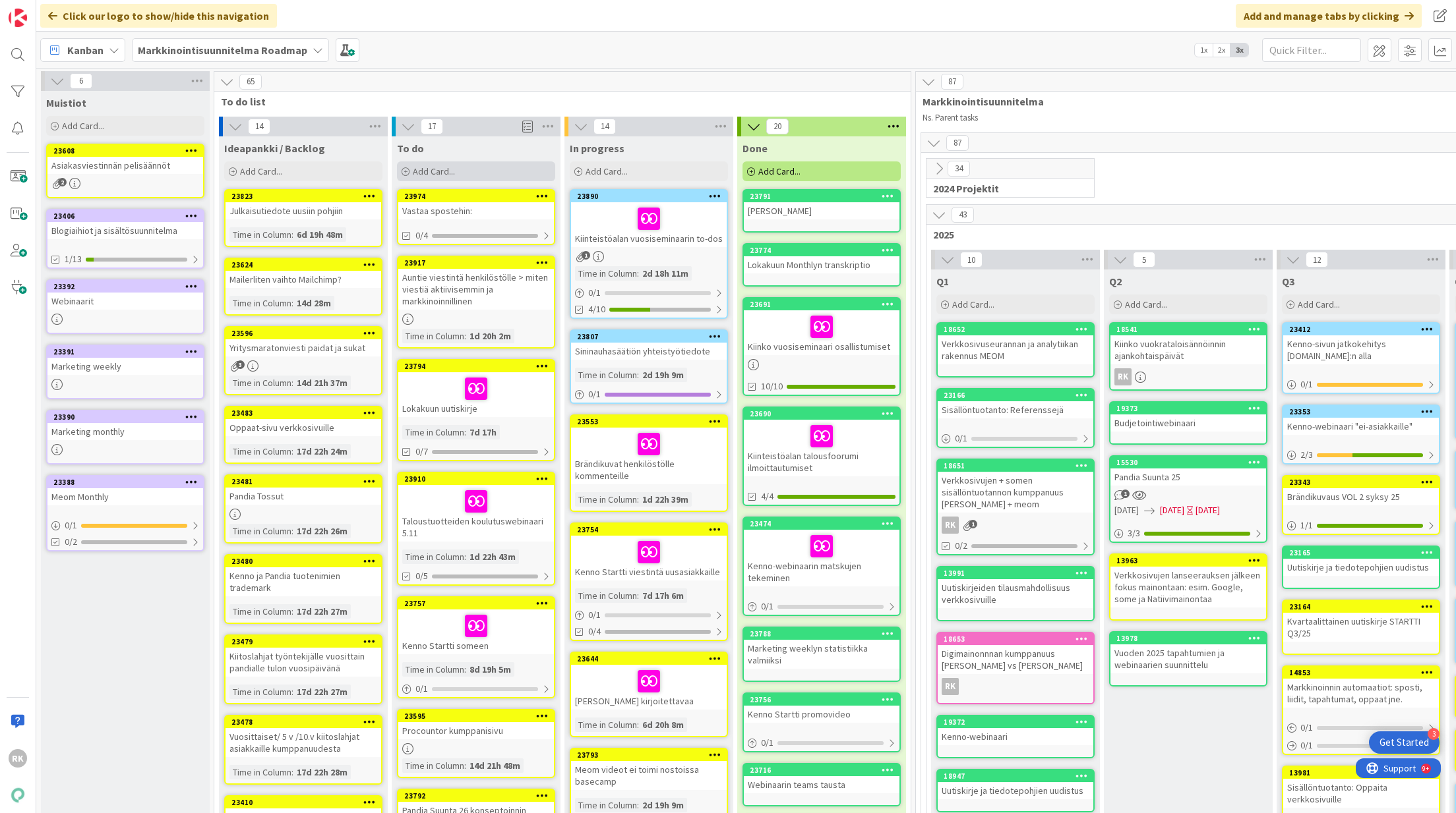
click at [449, 174] on span "Add Card..." at bounding box center [433, 171] width 42 height 11
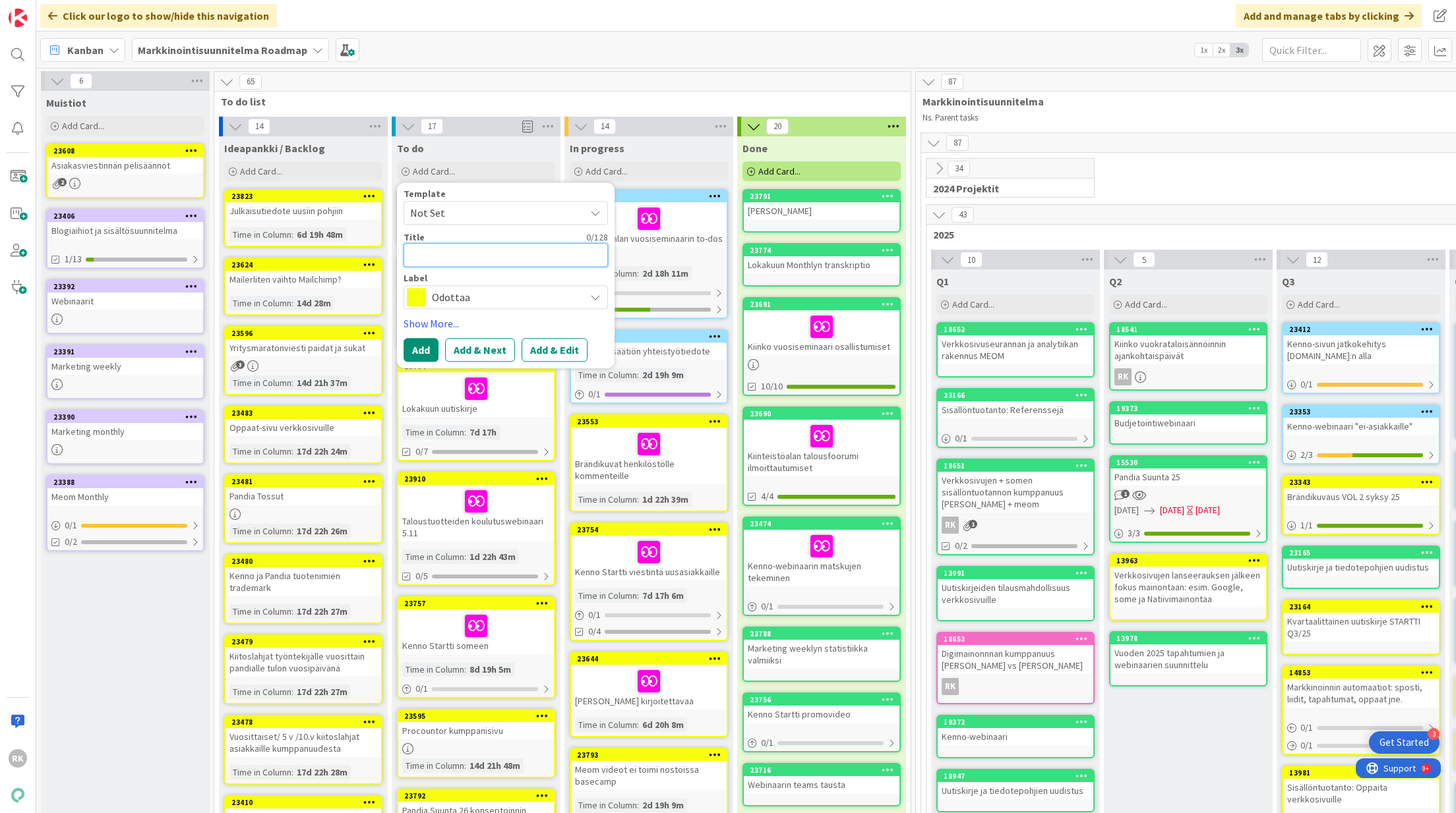
type textarea "x"
type textarea "S"
type textarea "x"
type textarea "Se"
type textarea "x"
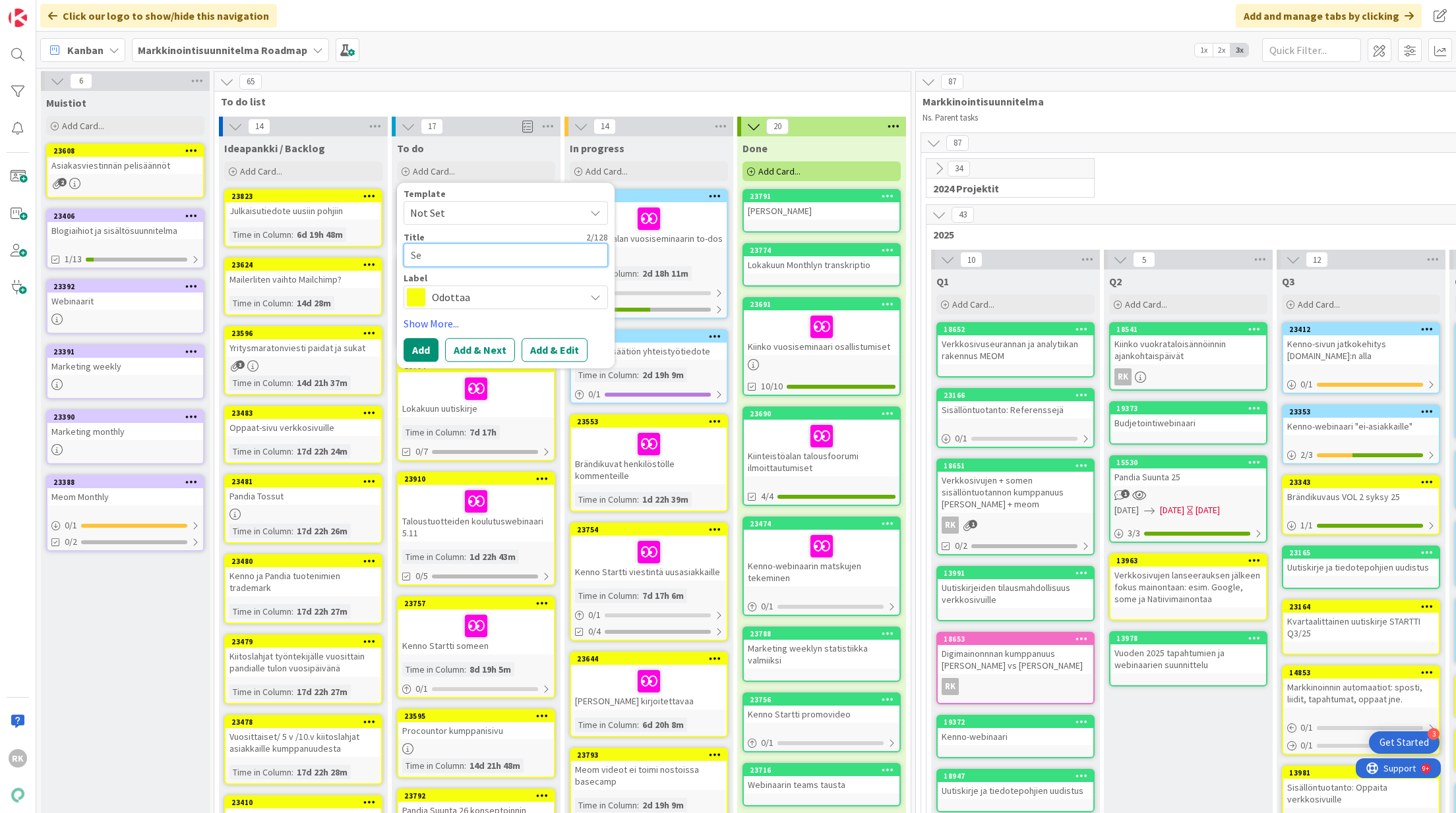
type textarea "Ser"
type textarea "x"
type textarea "Serk"
type textarea "x"
type textarea "Serkk"
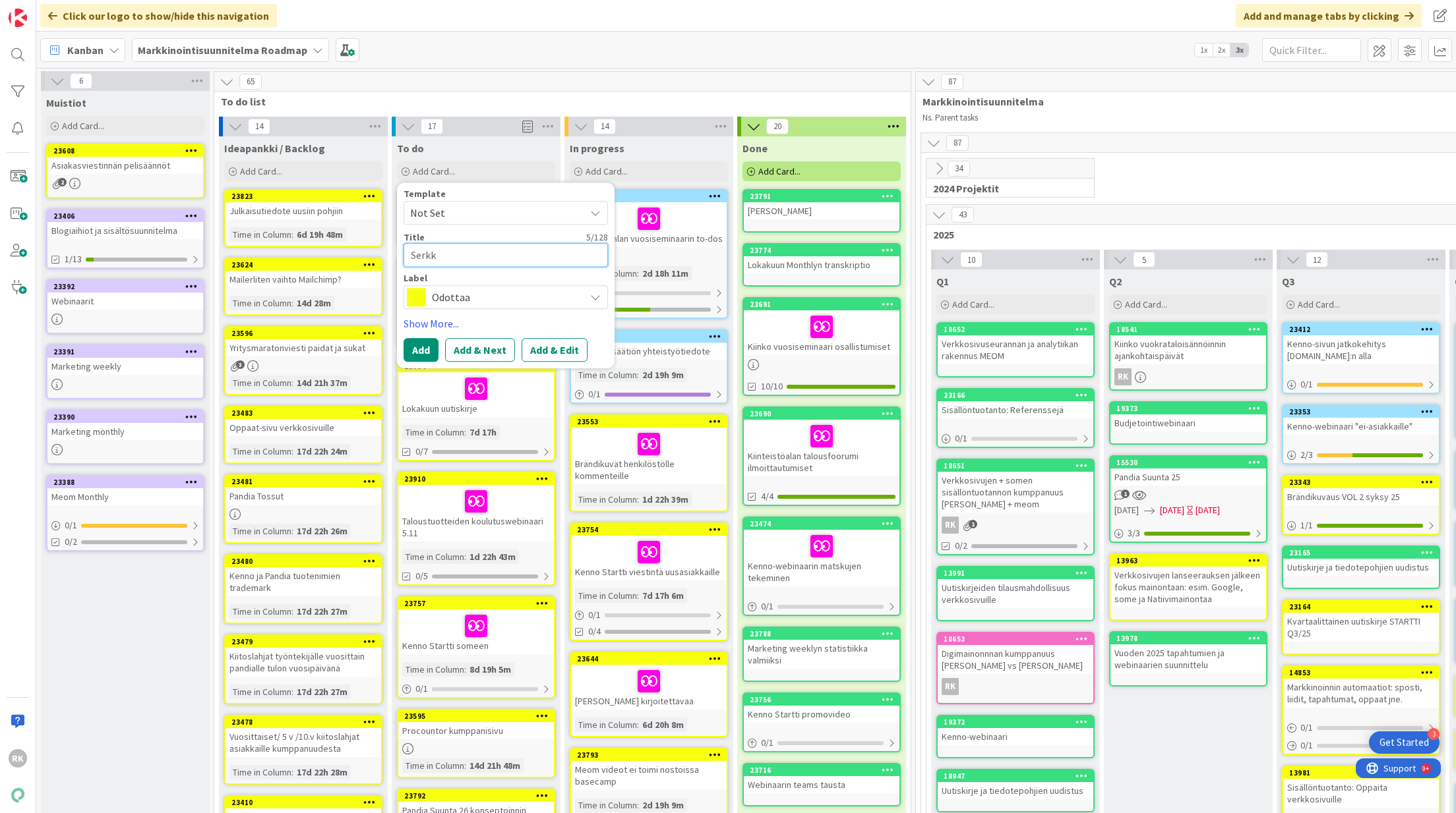
type textarea "x"
type textarea "Serkku"
type textarea "x"
type textarea "Serkkup"
type textarea "x"
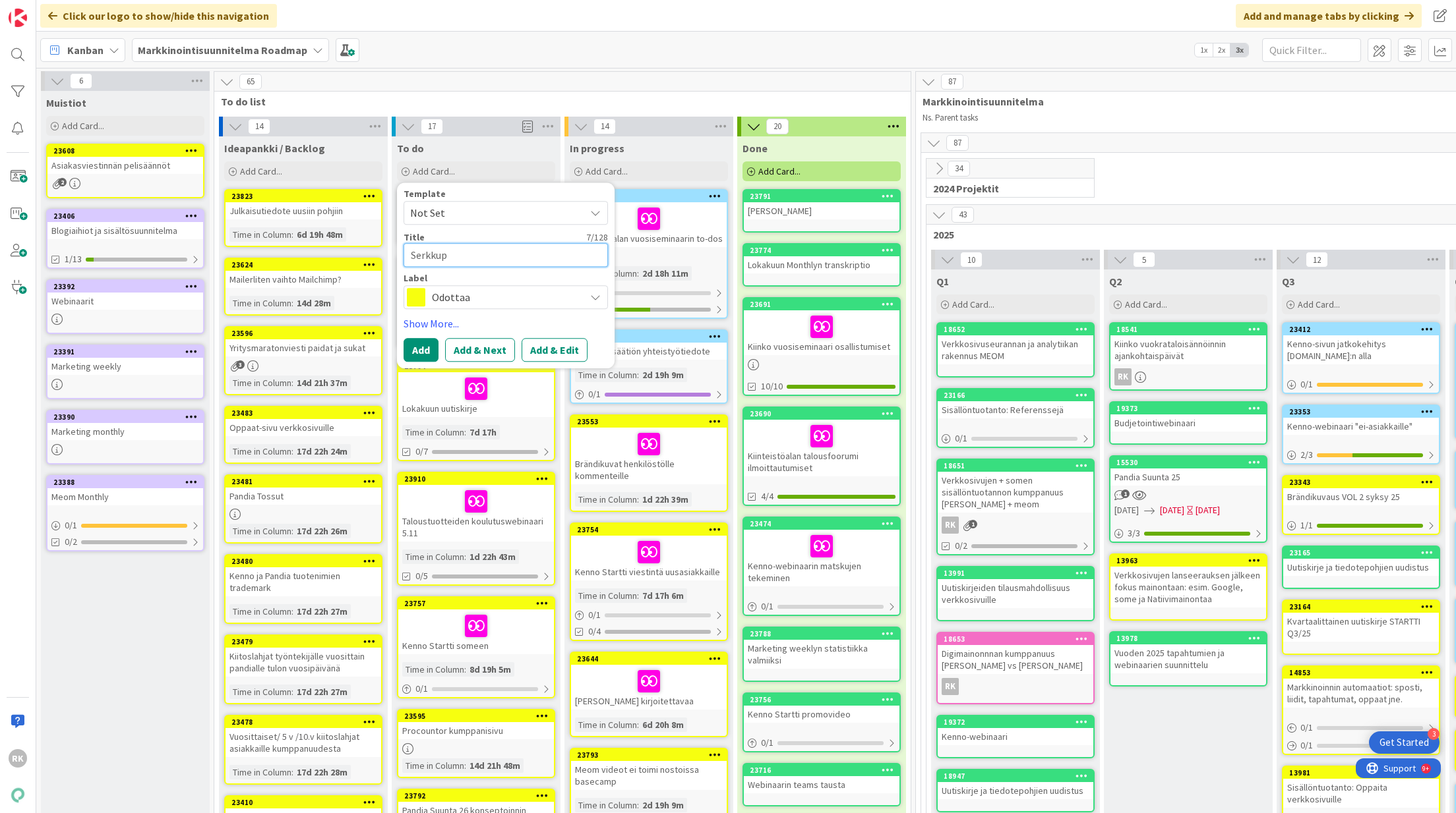
type textarea "Serkkupä"
type textarea "x"
type textarea "Serkkupäi"
type textarea "x"
type textarea "Serkkupäiv"
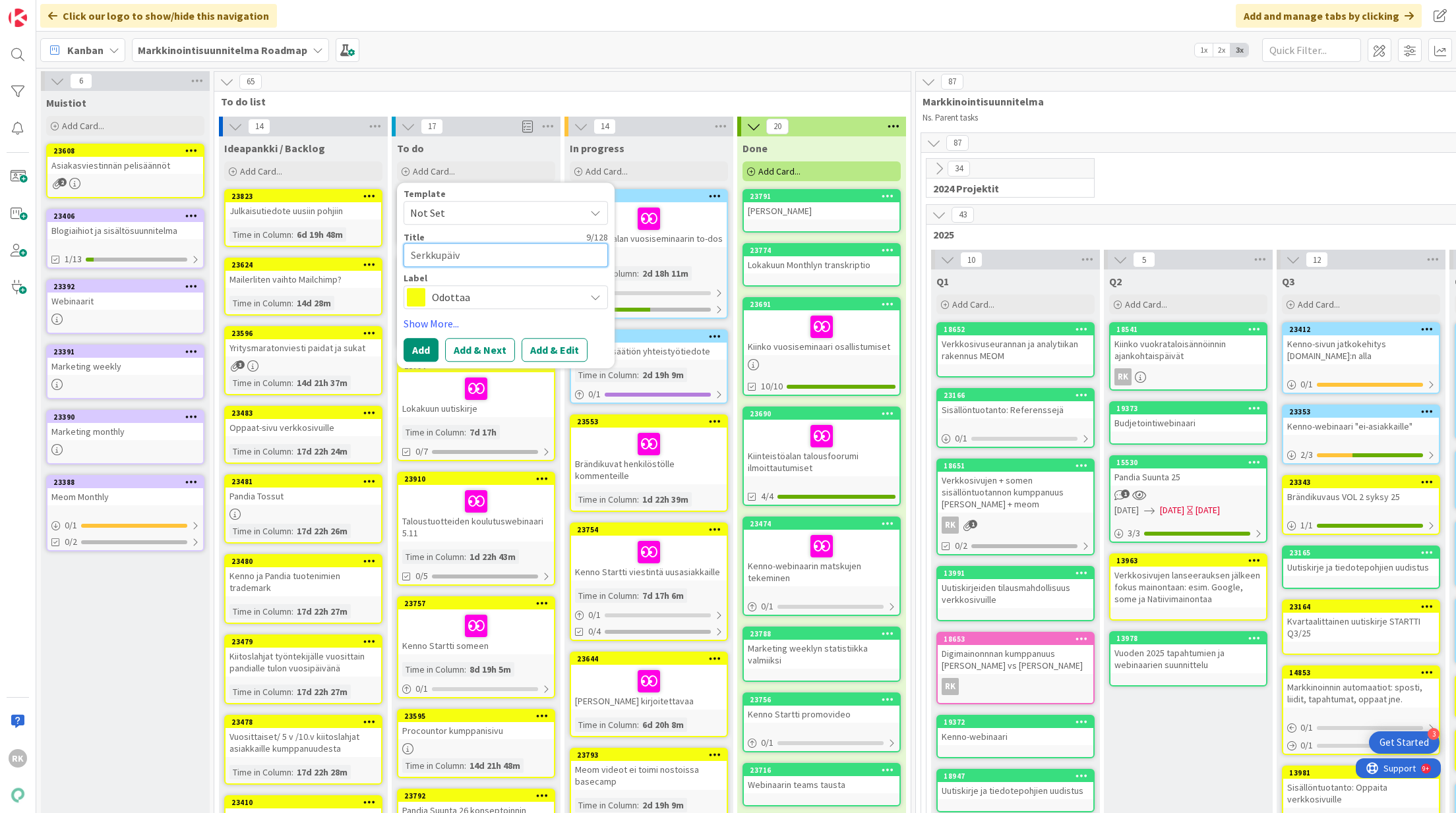
type textarea "x"
type textarea "Serkkupäivä"
click at [413, 348] on button "Add" at bounding box center [421, 349] width 35 height 24
